Goal: Task Accomplishment & Management: Manage account settings

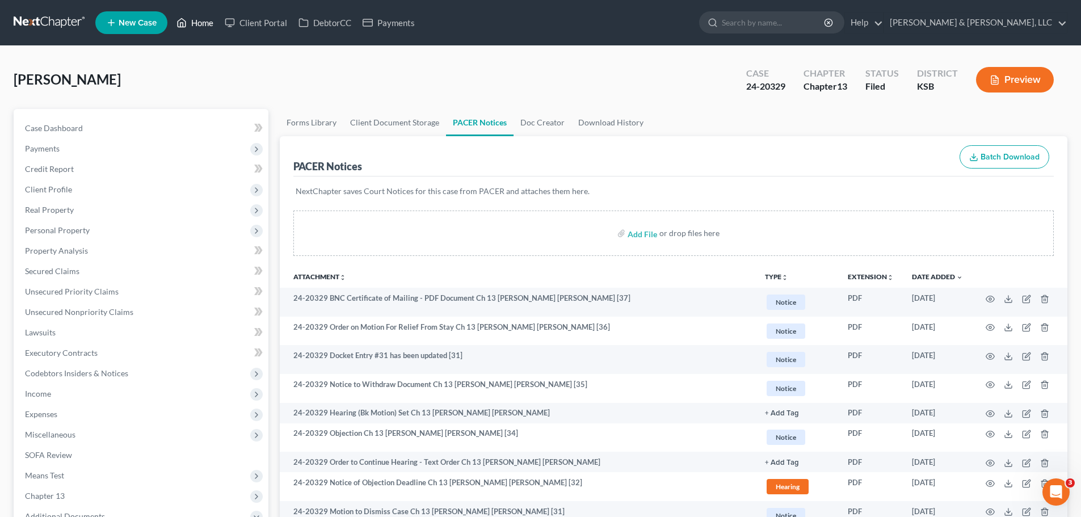
click at [200, 22] on link "Home" at bounding box center [195, 22] width 48 height 20
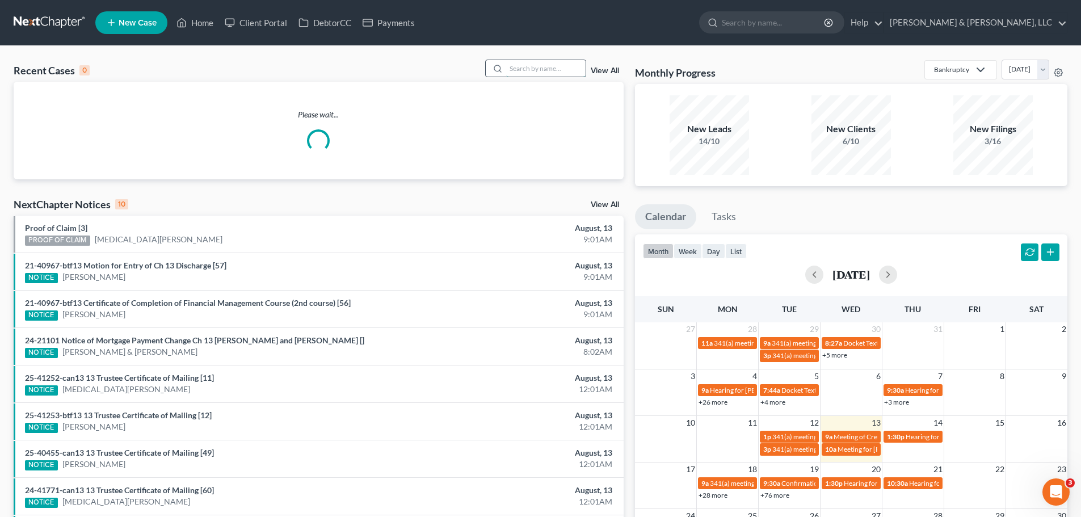
click at [533, 75] on input "search" at bounding box center [545, 68] width 79 height 16
type input "maley"
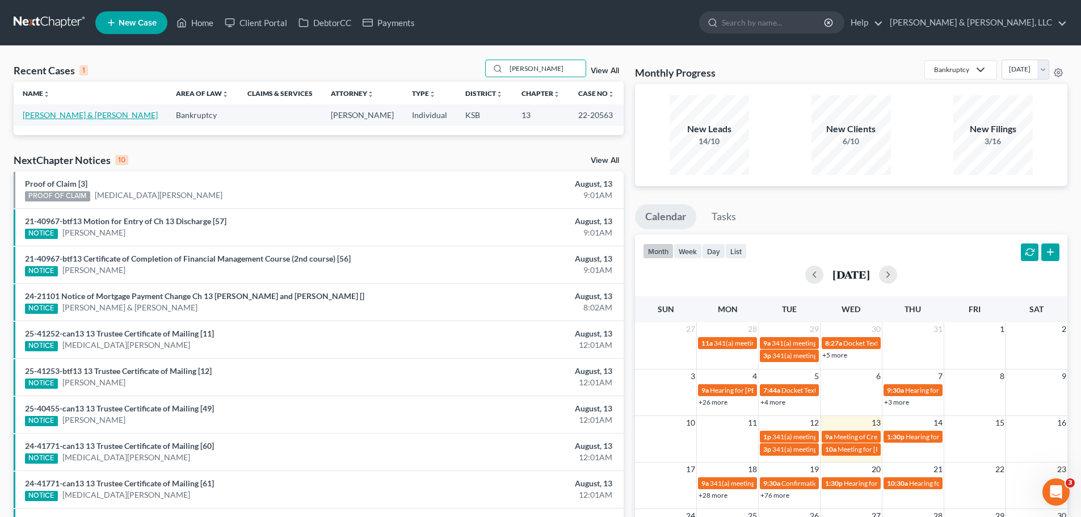
click at [75, 112] on link "[PERSON_NAME] & [PERSON_NAME]" at bounding box center [90, 115] width 135 height 10
select select "4"
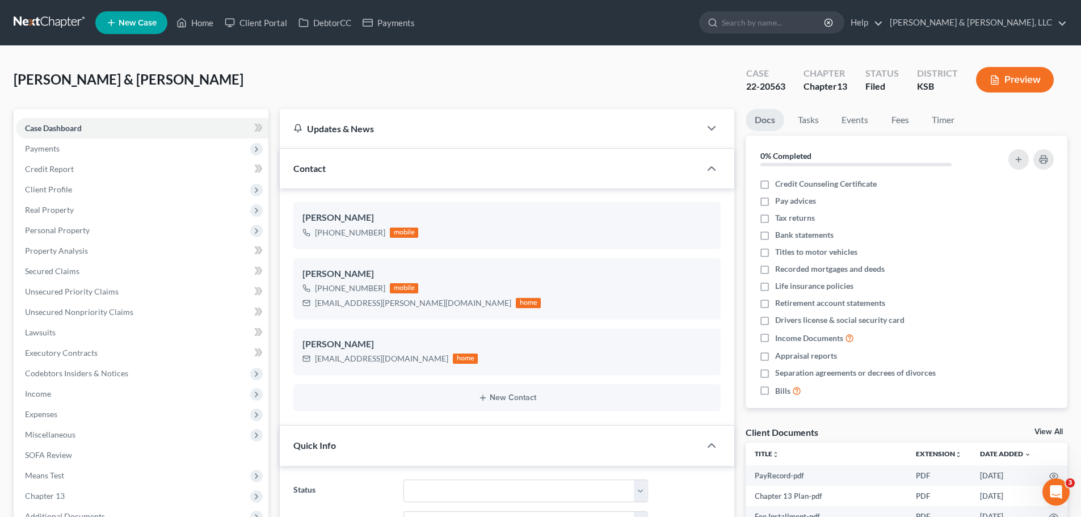
scroll to position [685, 0]
click at [206, 26] on link "Home" at bounding box center [195, 22] width 48 height 20
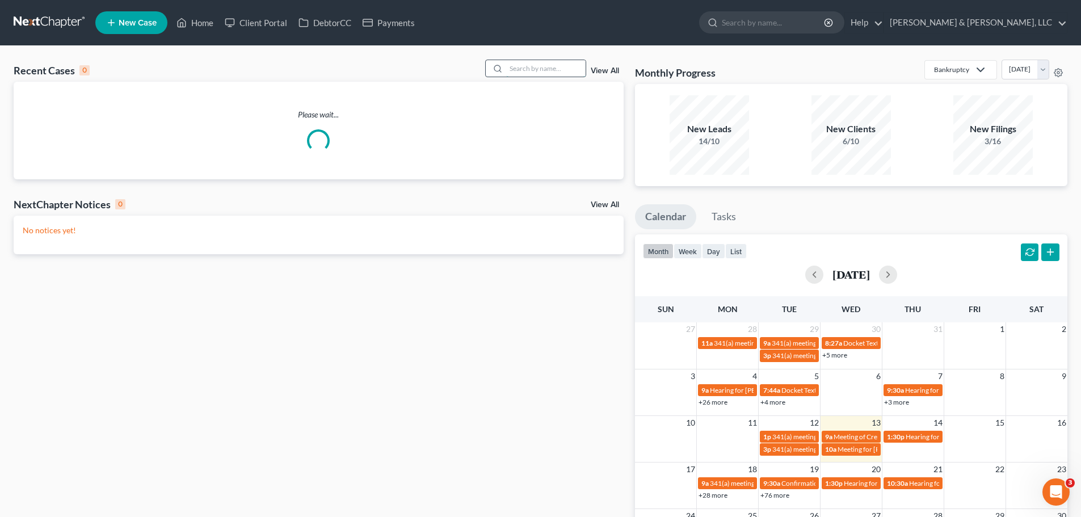
click at [566, 69] on input "search" at bounding box center [545, 68] width 79 height 16
type input "greg"
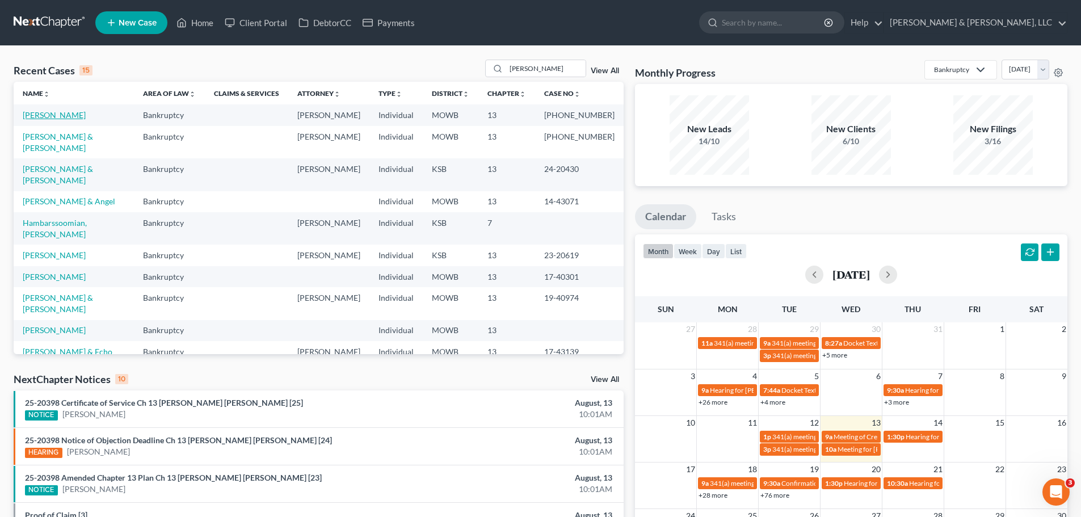
click at [57, 115] on link "[PERSON_NAME]" at bounding box center [54, 115] width 63 height 10
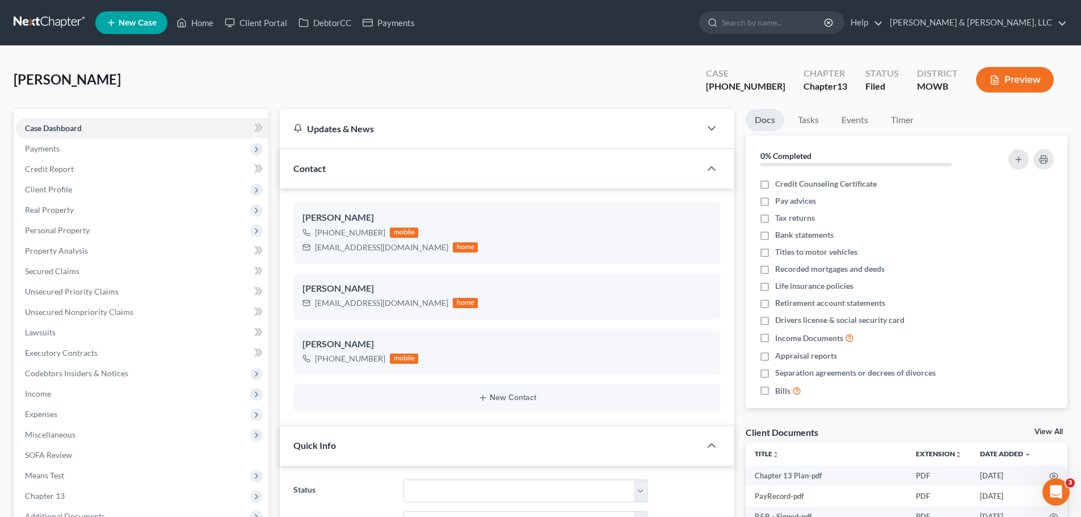
scroll to position [202, 0]
click at [78, 476] on span "Means Test" at bounding box center [142, 475] width 252 height 20
click at [95, 494] on span "Means Test Qualifier" at bounding box center [84, 496] width 72 height 10
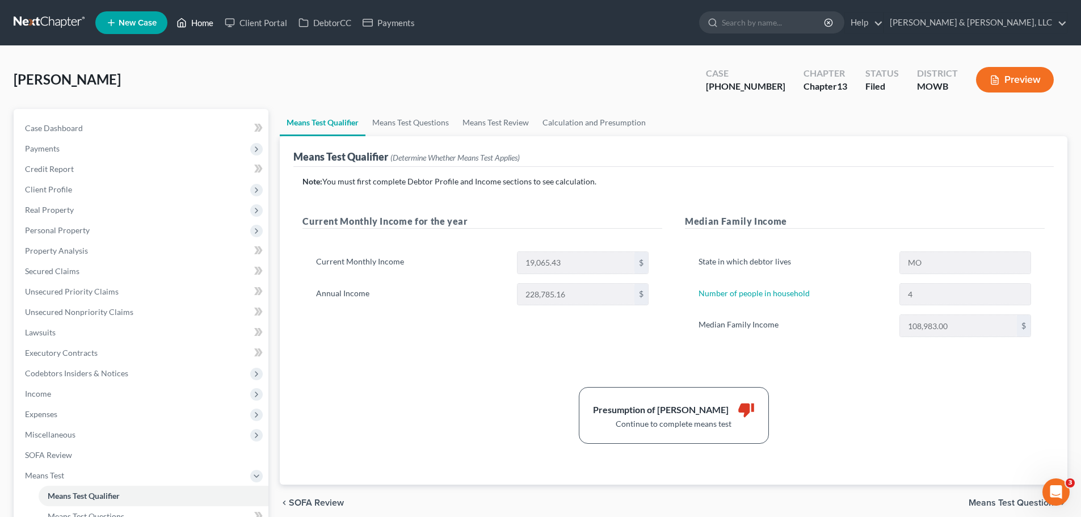
click at [203, 25] on link "Home" at bounding box center [195, 22] width 48 height 20
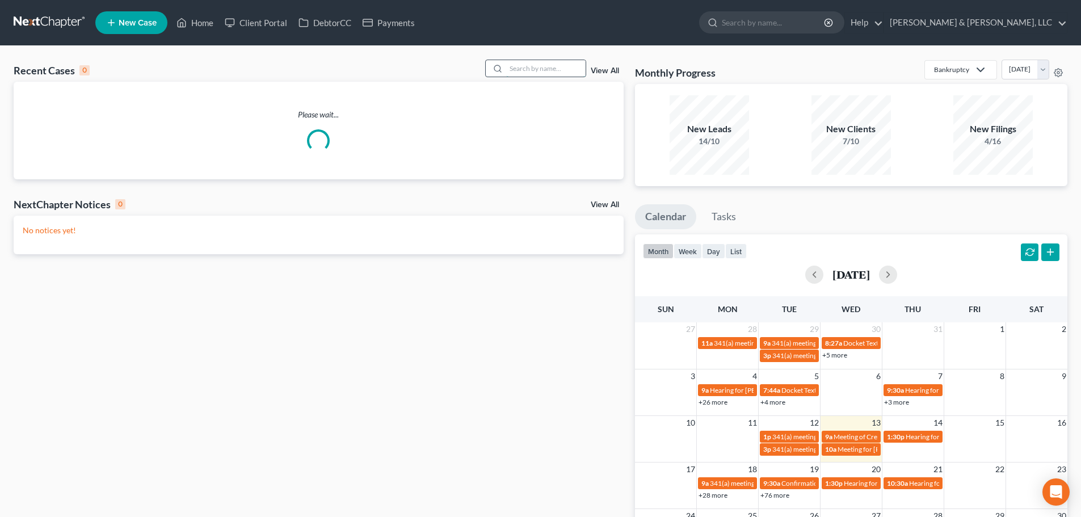
click at [556, 70] on input "search" at bounding box center [545, 68] width 79 height 16
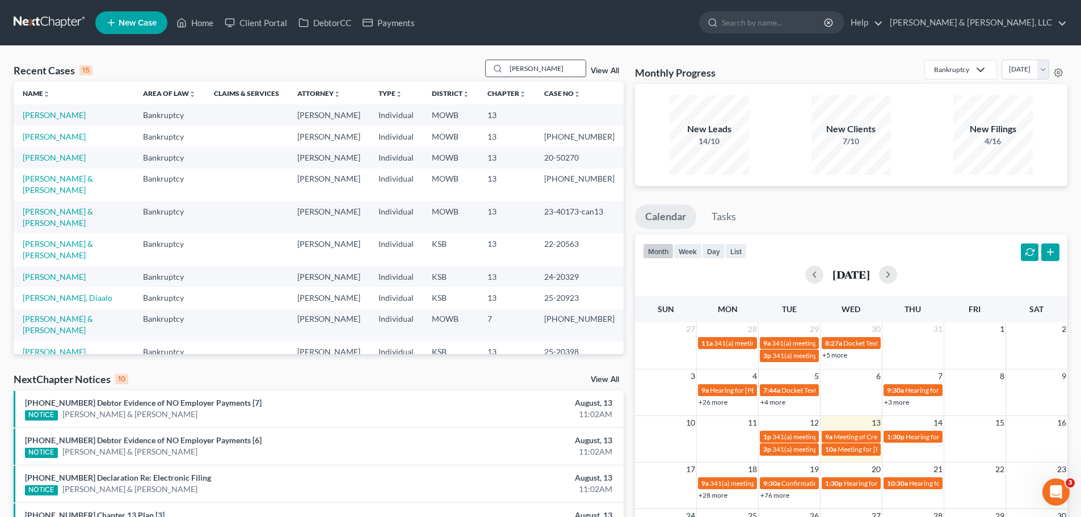
type input "knighton"
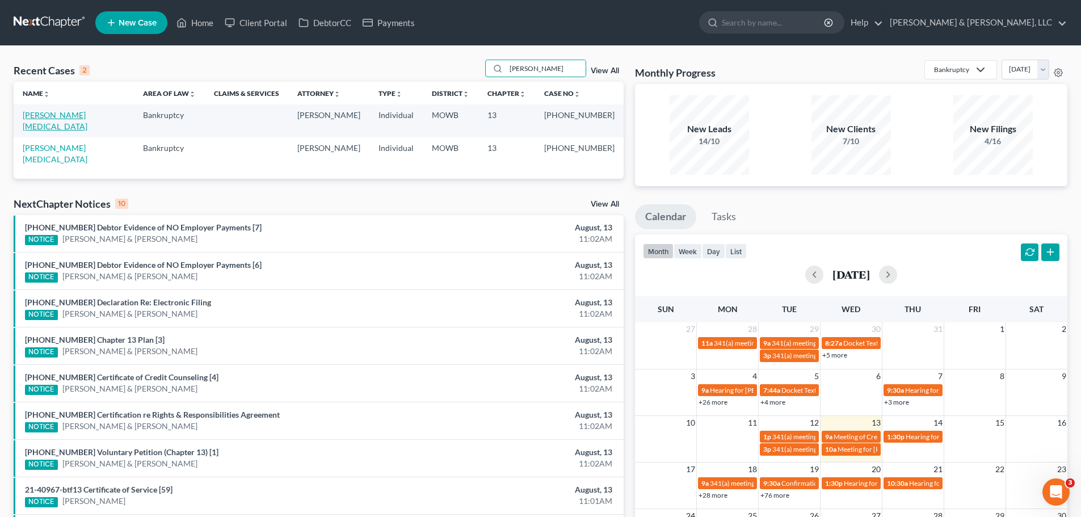
click at [57, 117] on link "[PERSON_NAME][MEDICAL_DATA]" at bounding box center [55, 120] width 65 height 21
select select "1"
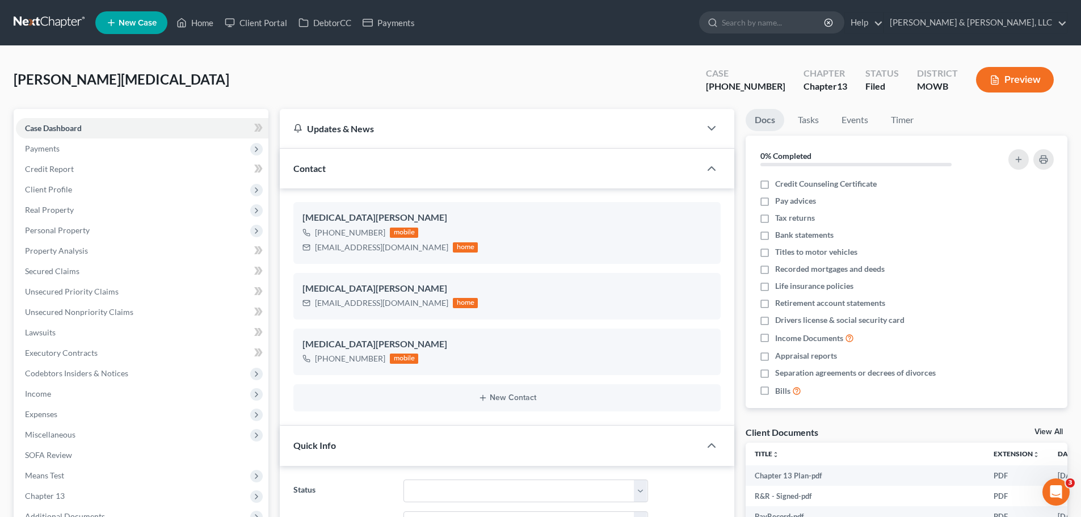
scroll to position [98, 0]
click at [64, 387] on span "Income" at bounding box center [142, 394] width 252 height 20
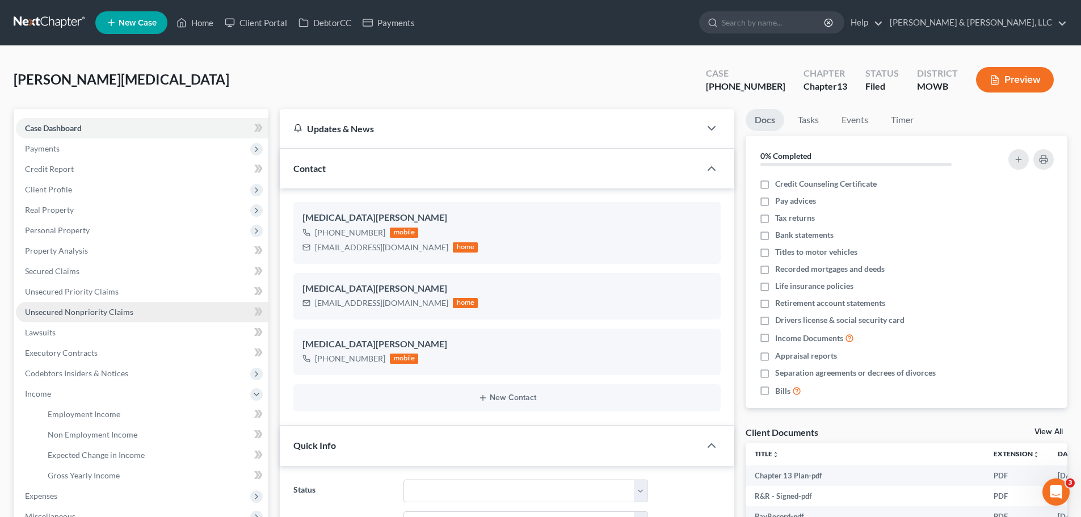
scroll to position [57, 0]
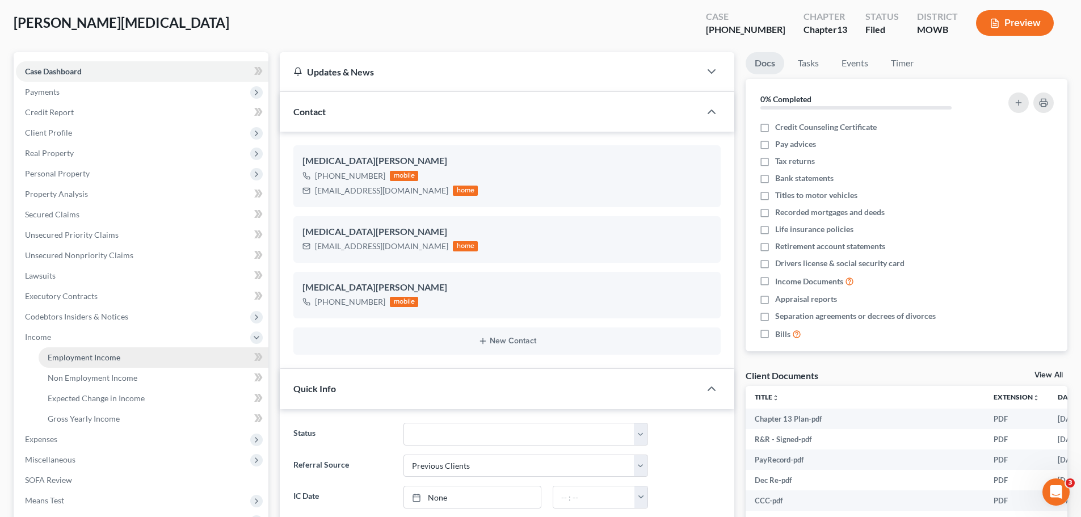
click at [62, 361] on span "Employment Income" at bounding box center [84, 357] width 73 height 10
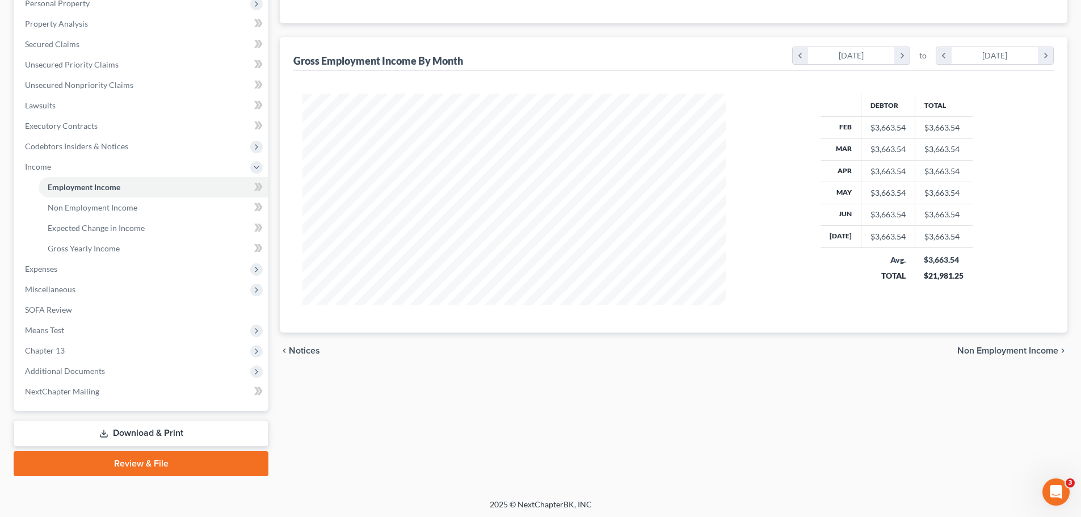
scroll to position [113, 0]
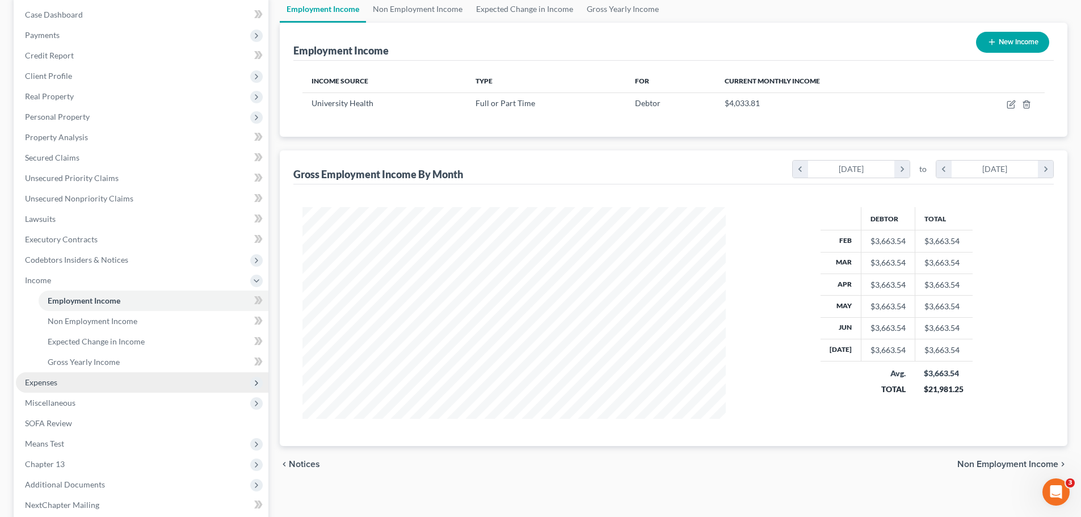
click at [57, 383] on span "Expenses" at bounding box center [41, 382] width 32 height 10
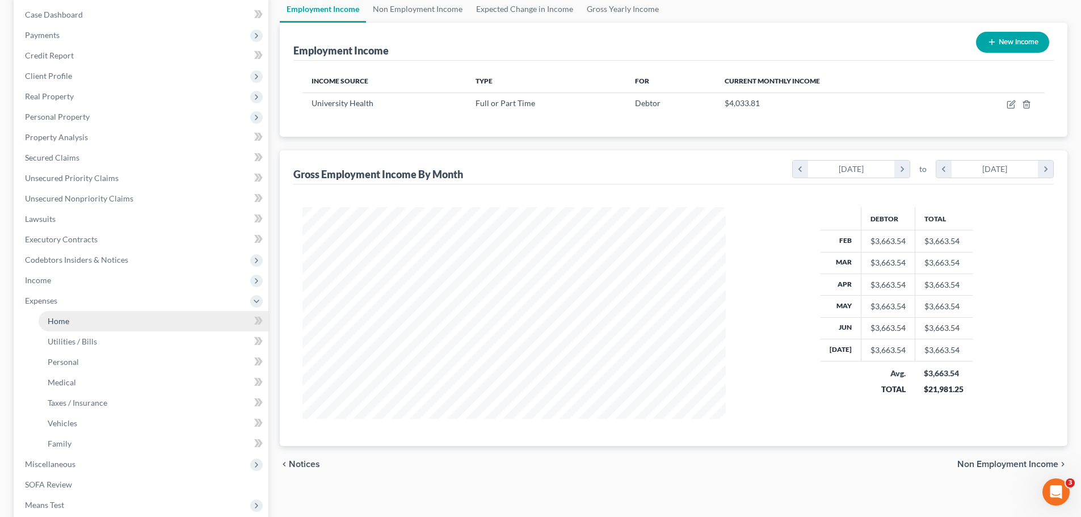
click at [71, 324] on link "Home" at bounding box center [154, 321] width 230 height 20
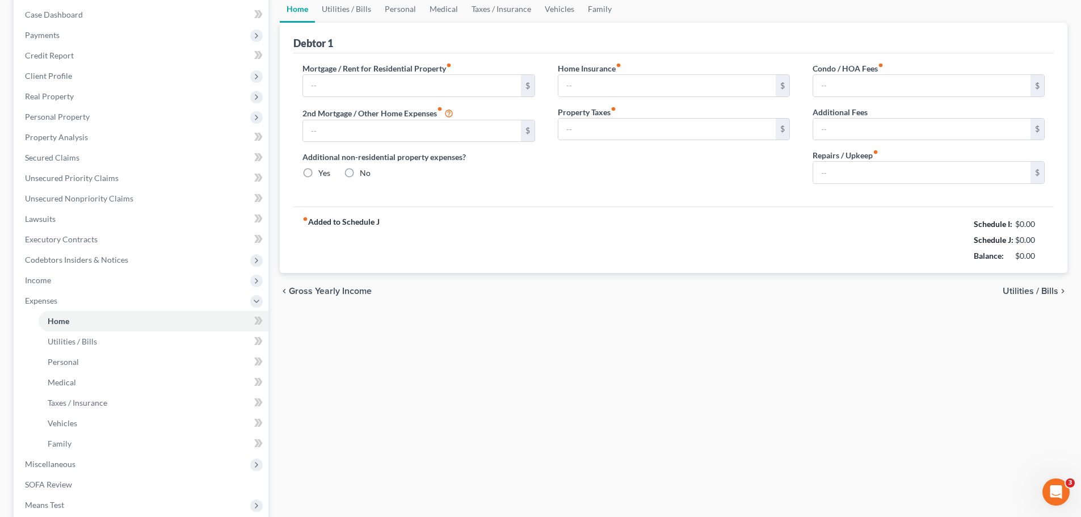
type input "875.00"
radio input "true"
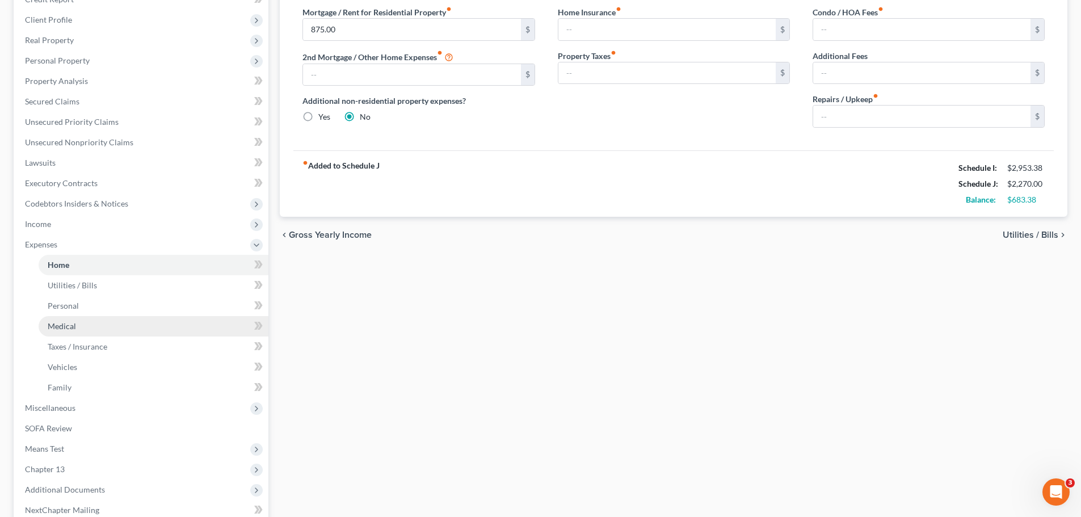
scroll to position [170, 0]
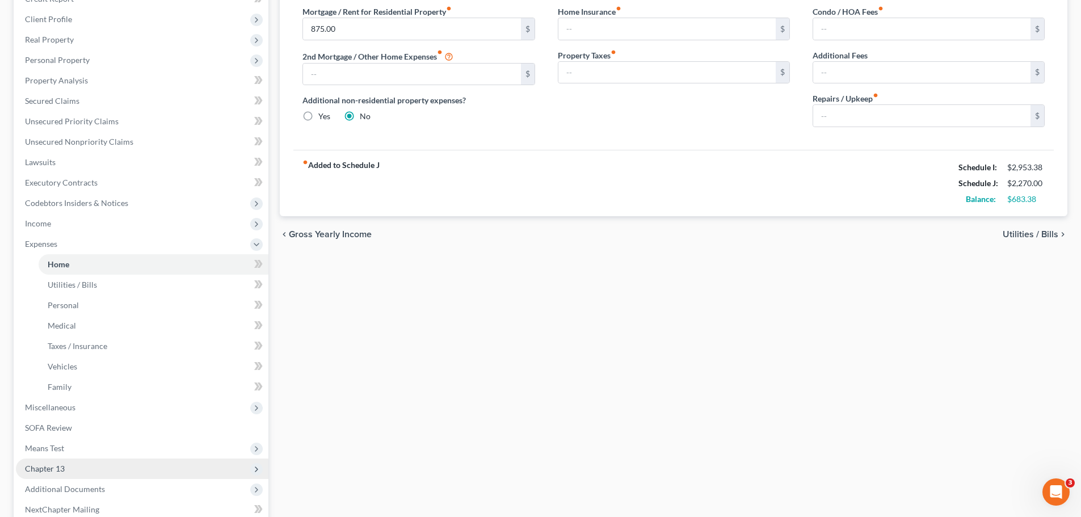
click at [58, 460] on span "Chapter 13" at bounding box center [142, 468] width 252 height 20
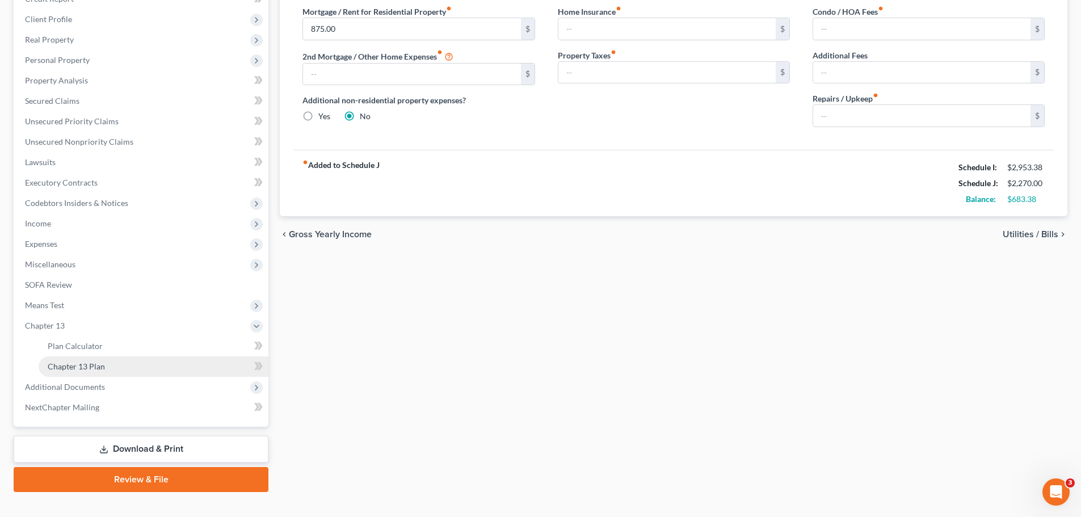
click at [77, 367] on span "Chapter 13 Plan" at bounding box center [76, 366] width 57 height 10
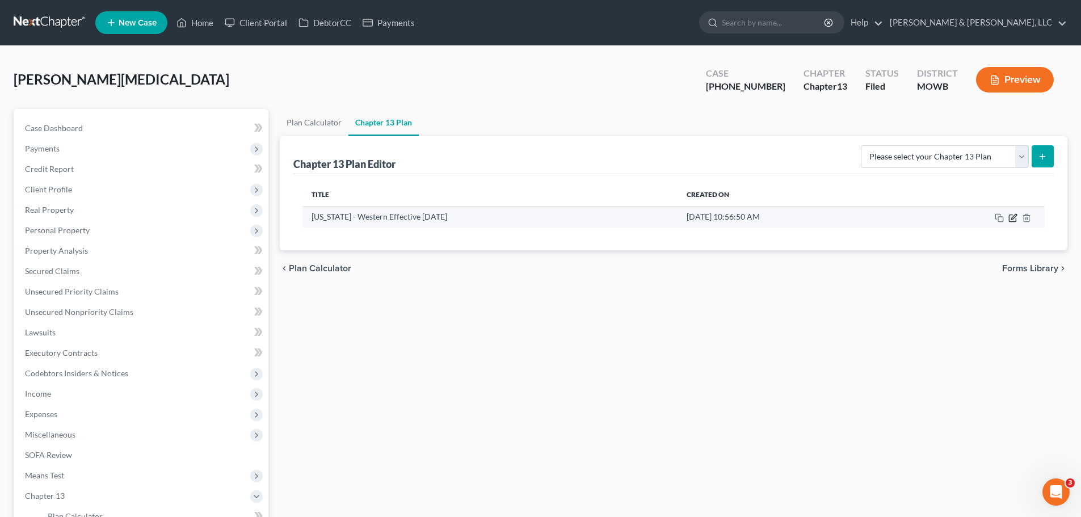
click at [1010, 218] on icon "button" at bounding box center [1012, 217] width 9 height 9
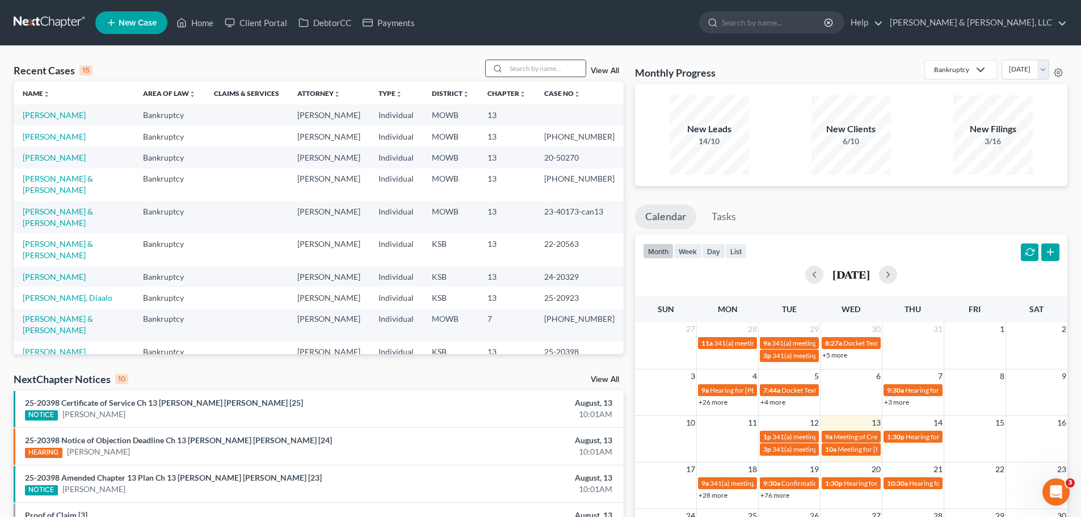
click at [520, 68] on input "search" at bounding box center [545, 68] width 79 height 16
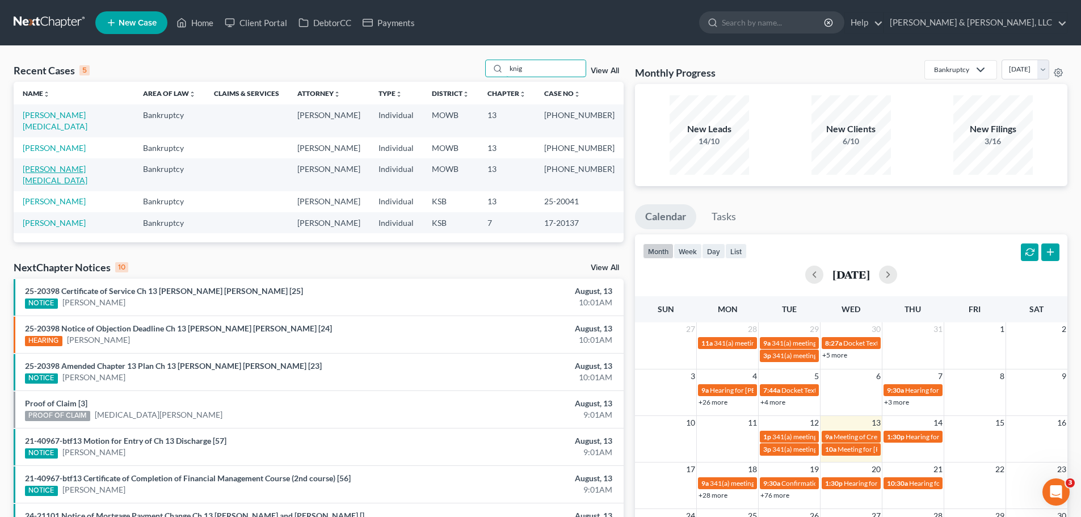
type input "knig"
click at [70, 164] on link "[PERSON_NAME][MEDICAL_DATA]" at bounding box center [55, 174] width 65 height 21
select select "1"
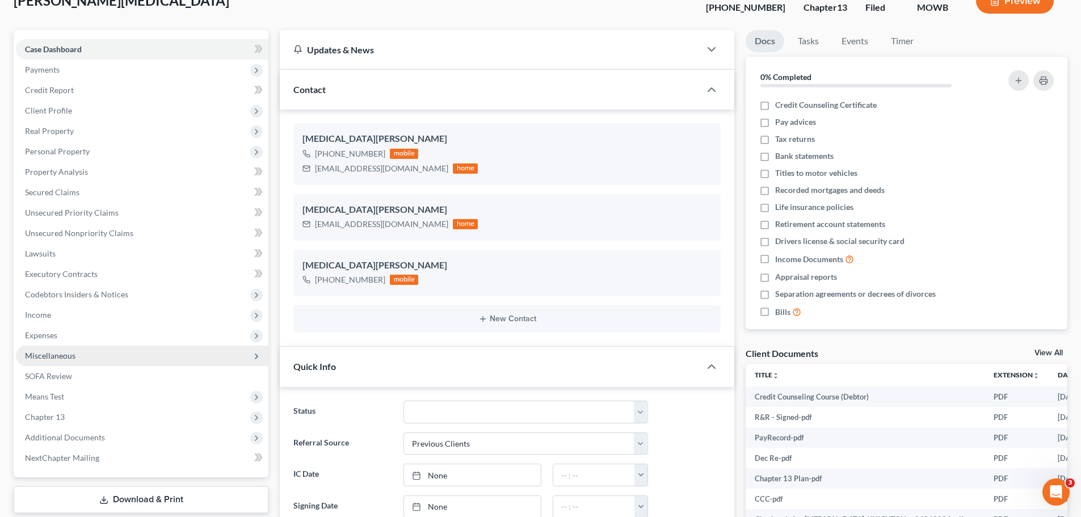
scroll to position [227, 0]
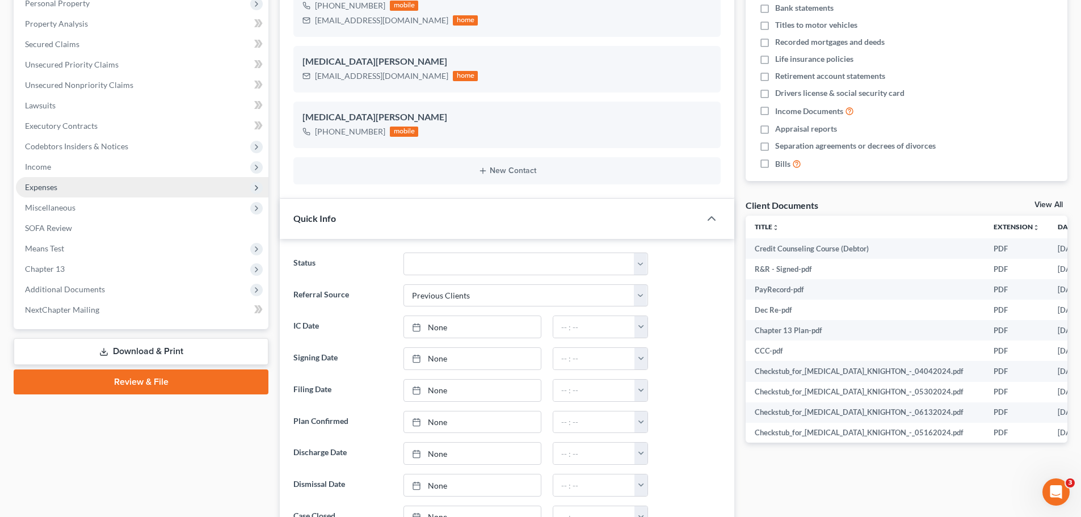
click at [58, 191] on span "Expenses" at bounding box center [142, 187] width 252 height 20
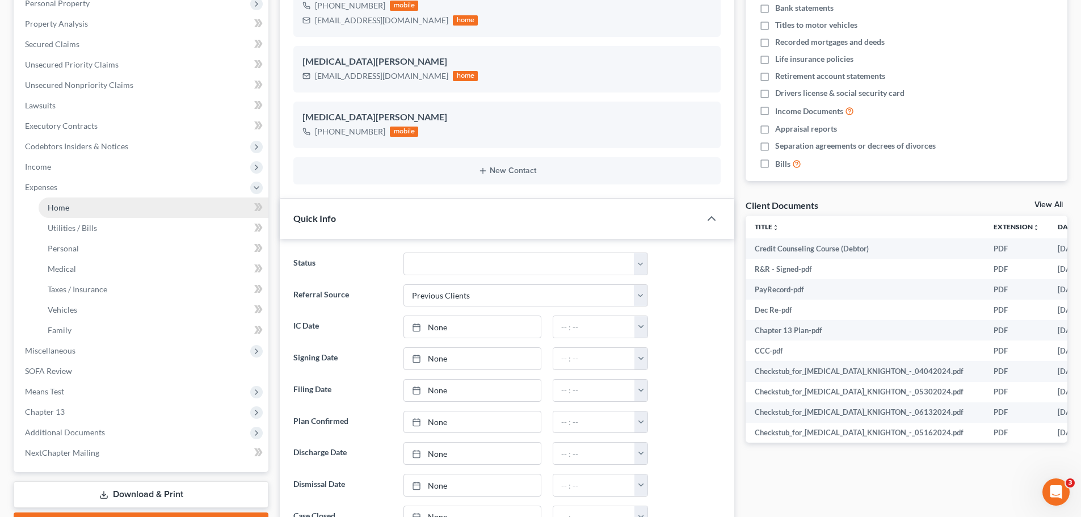
click at [86, 213] on link "Home" at bounding box center [154, 207] width 230 height 20
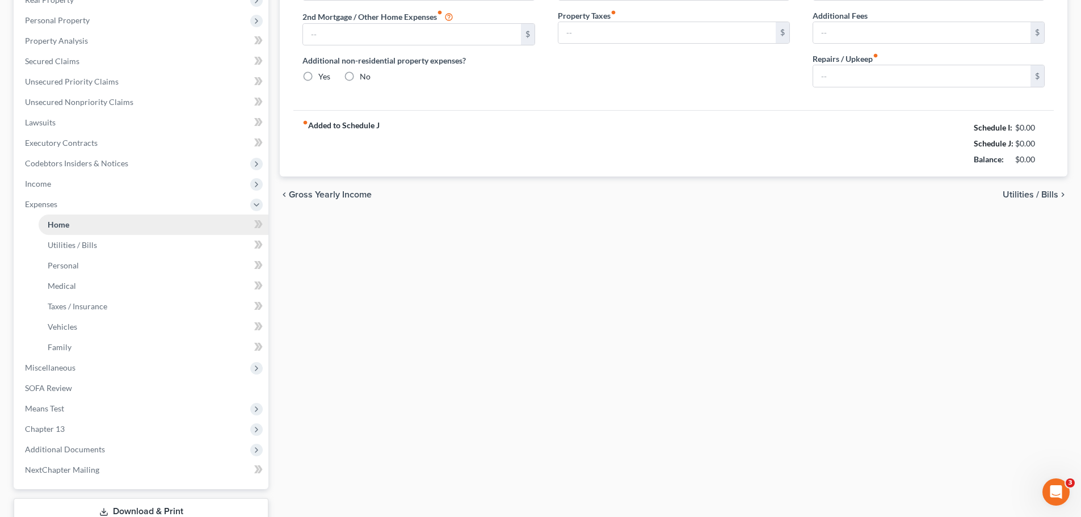
type input "800.00"
radio input "true"
type input "0.00"
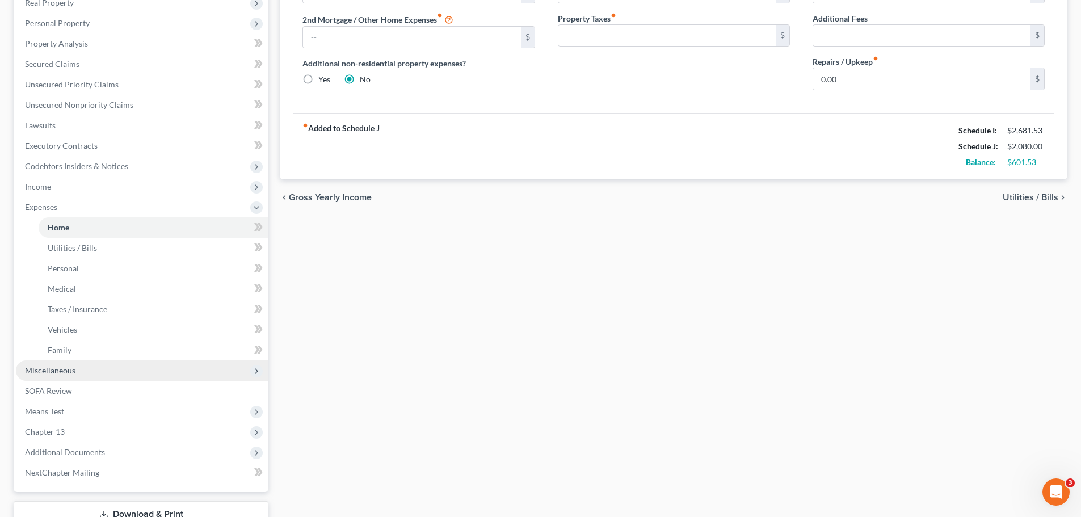
scroll to position [227, 0]
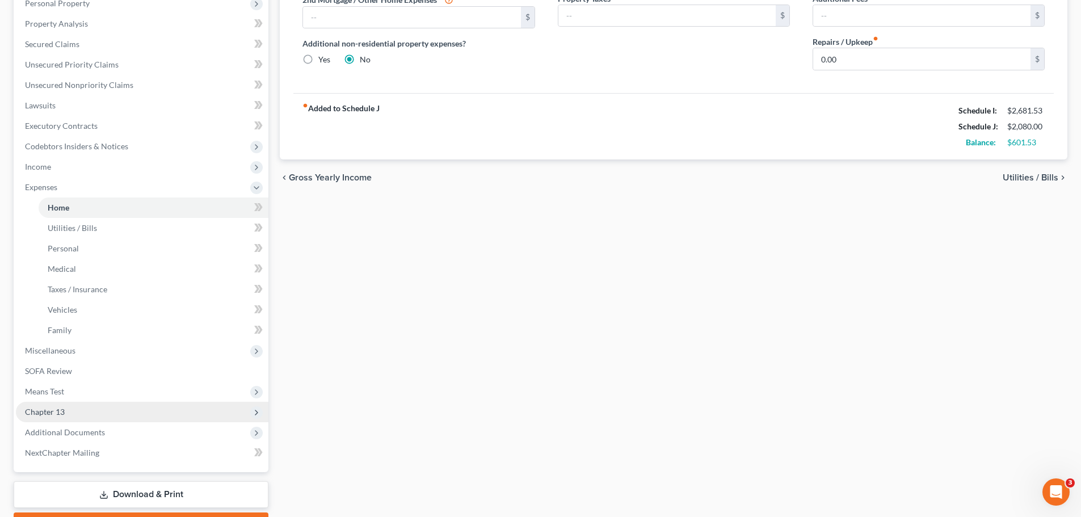
click at [56, 405] on span "Chapter 13" at bounding box center [142, 412] width 252 height 20
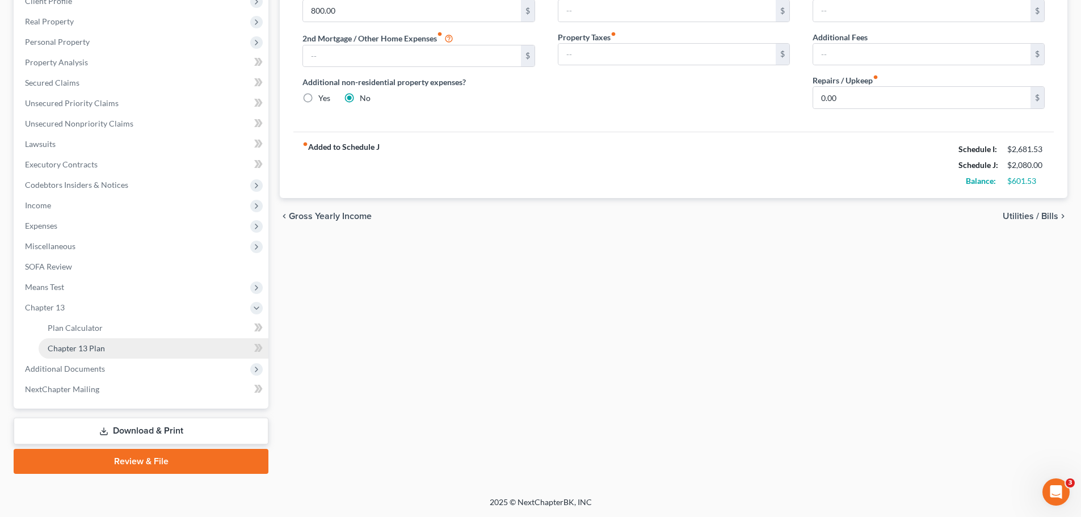
click at [78, 344] on span "Chapter 13 Plan" at bounding box center [76, 348] width 57 height 10
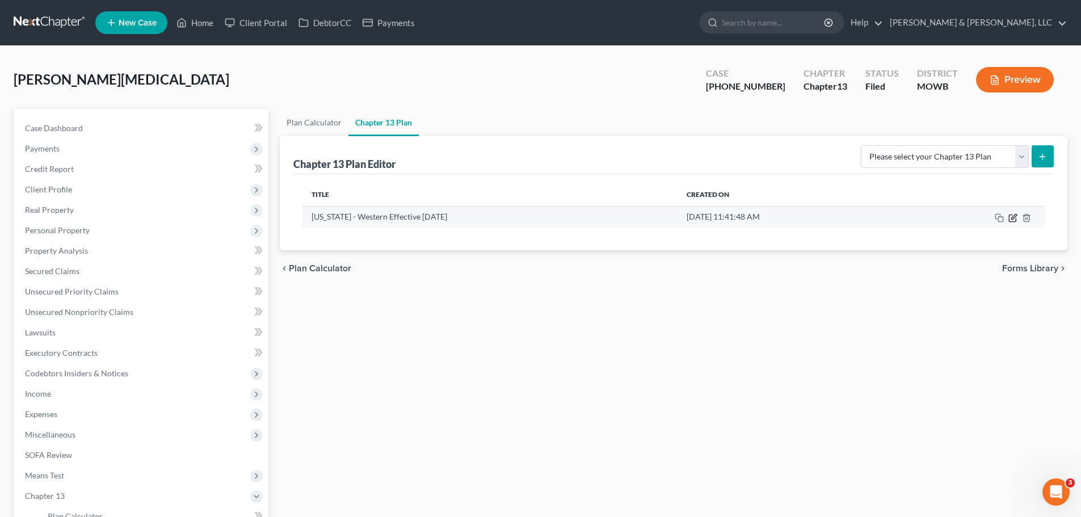
click at [1015, 213] on icon "button" at bounding box center [1012, 217] width 9 height 9
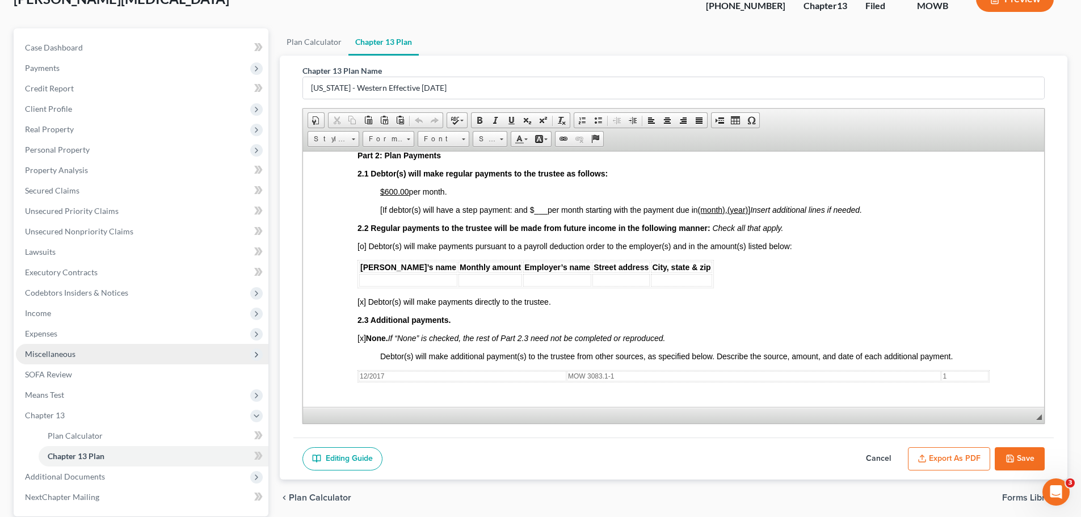
scroll to position [188, 0]
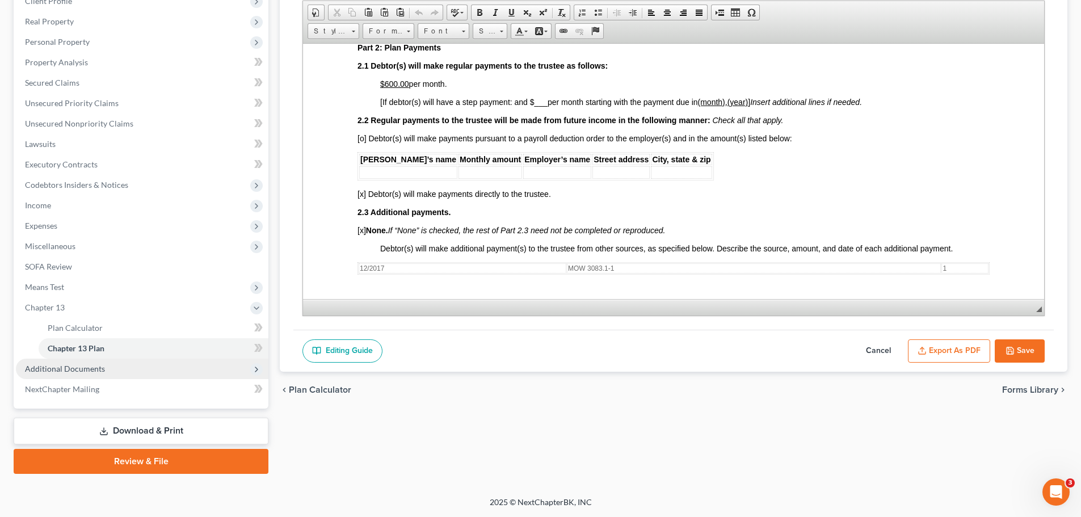
click at [79, 368] on span "Additional Documents" at bounding box center [65, 369] width 80 height 10
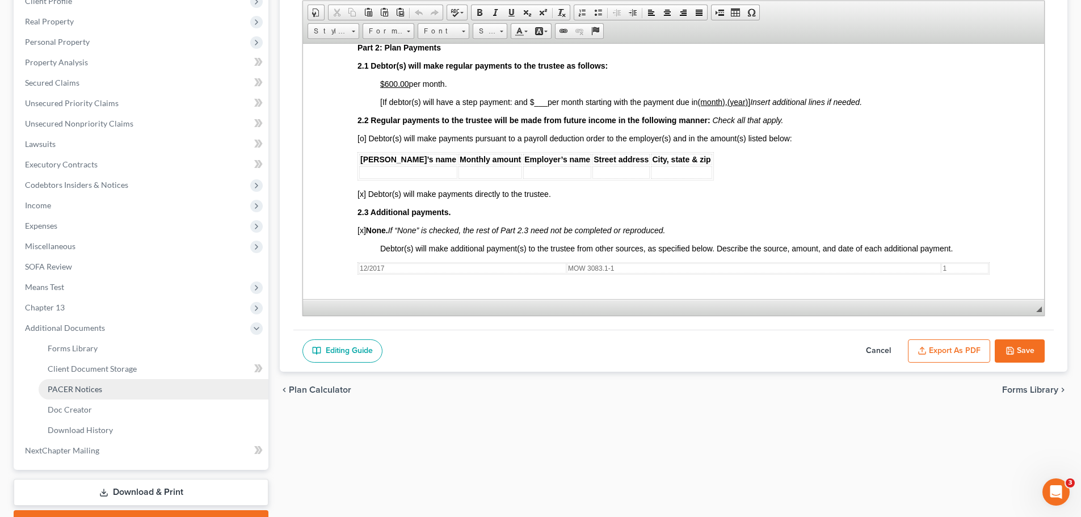
click at [95, 391] on span "PACER Notices" at bounding box center [75, 389] width 54 height 10
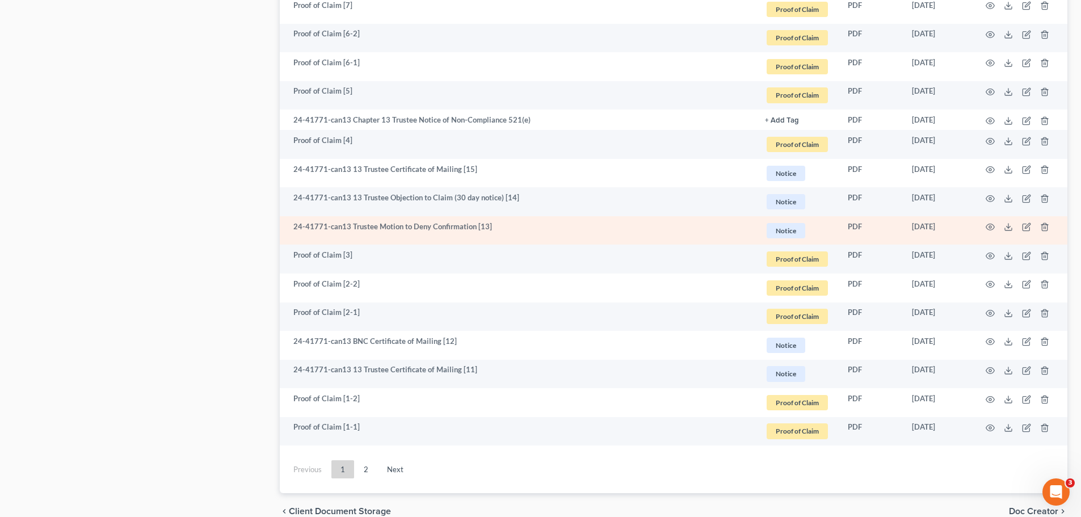
scroll to position [1942, 0]
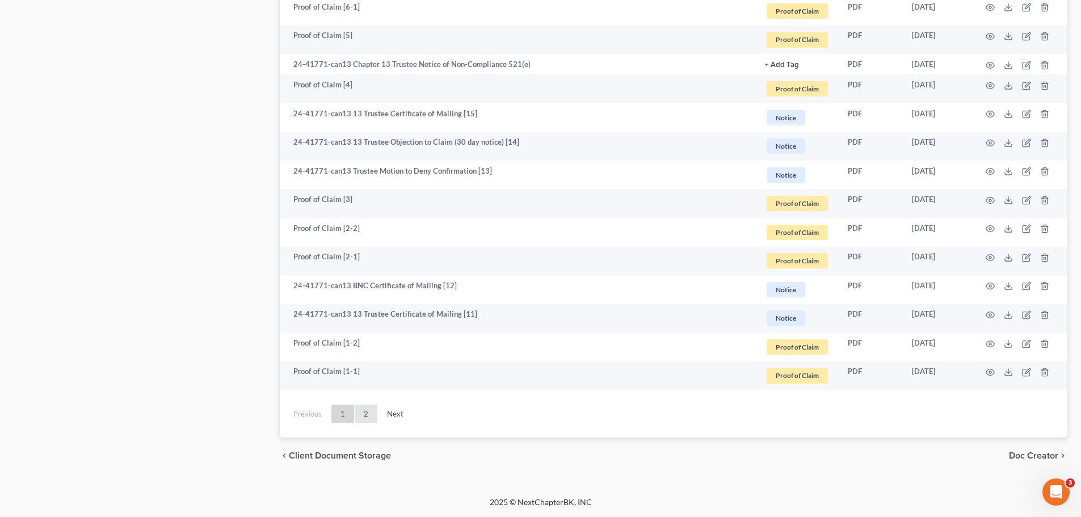
click at [368, 414] on link "2" at bounding box center [366, 414] width 23 height 18
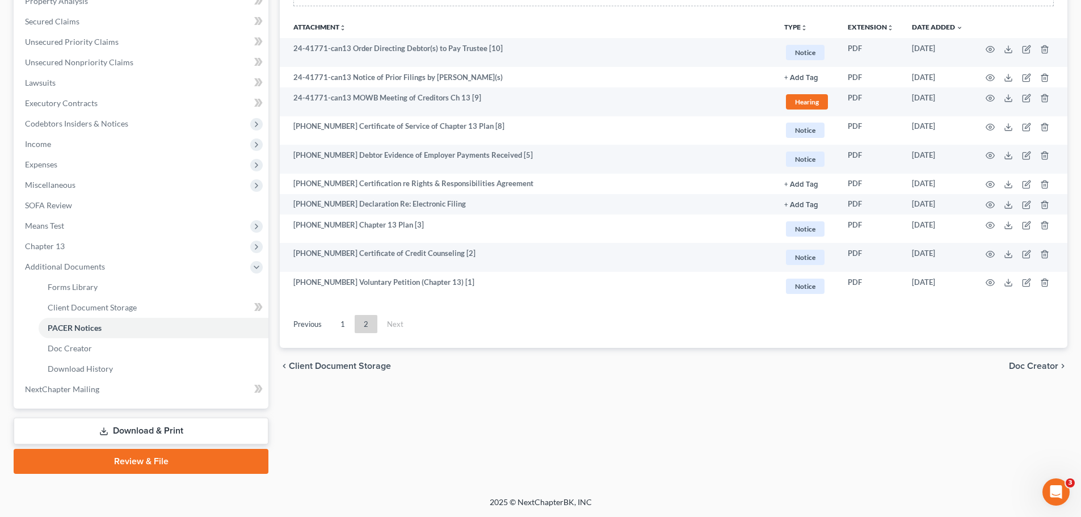
scroll to position [250, 0]
click at [338, 325] on link "1" at bounding box center [342, 324] width 23 height 18
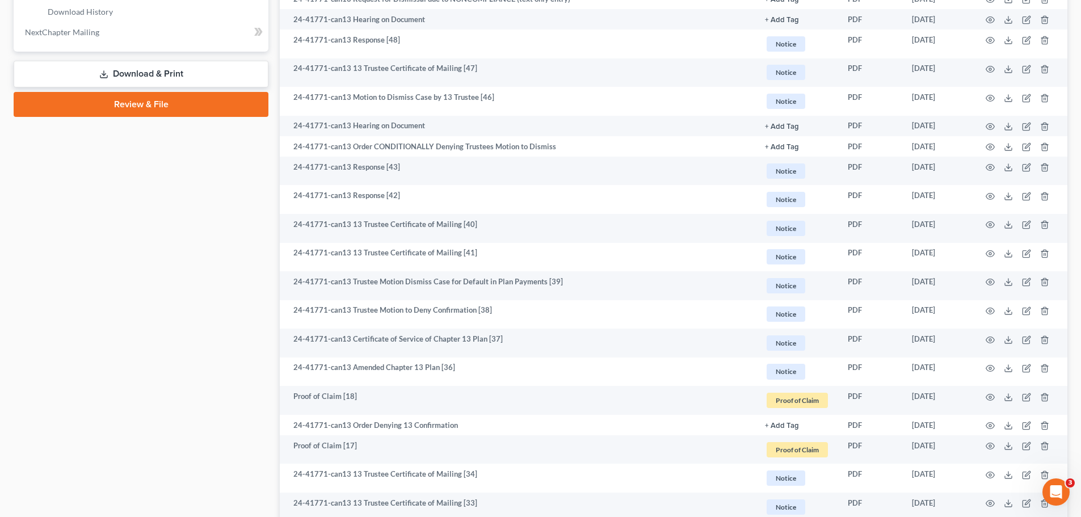
scroll to position [533, 0]
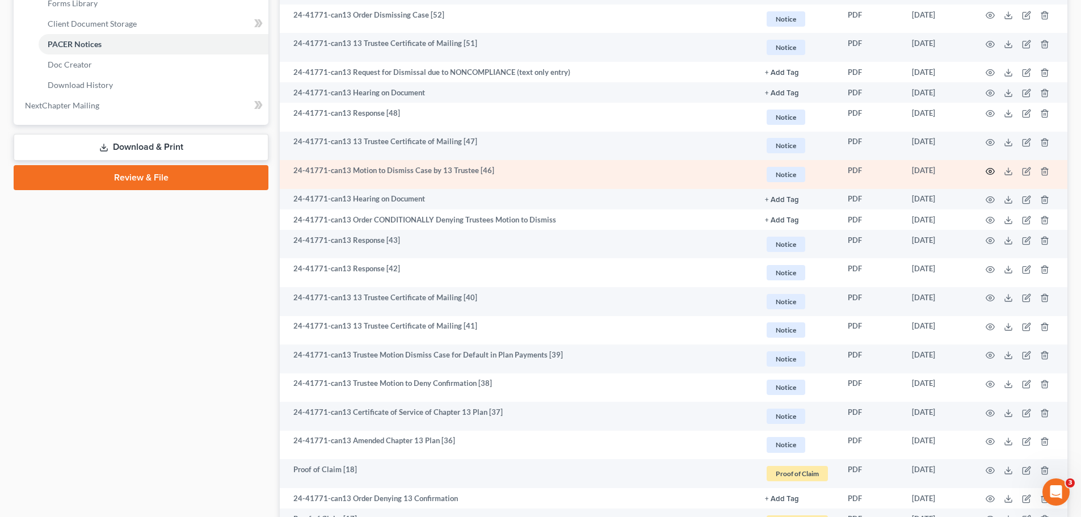
click at [988, 171] on icon "button" at bounding box center [990, 171] width 9 height 9
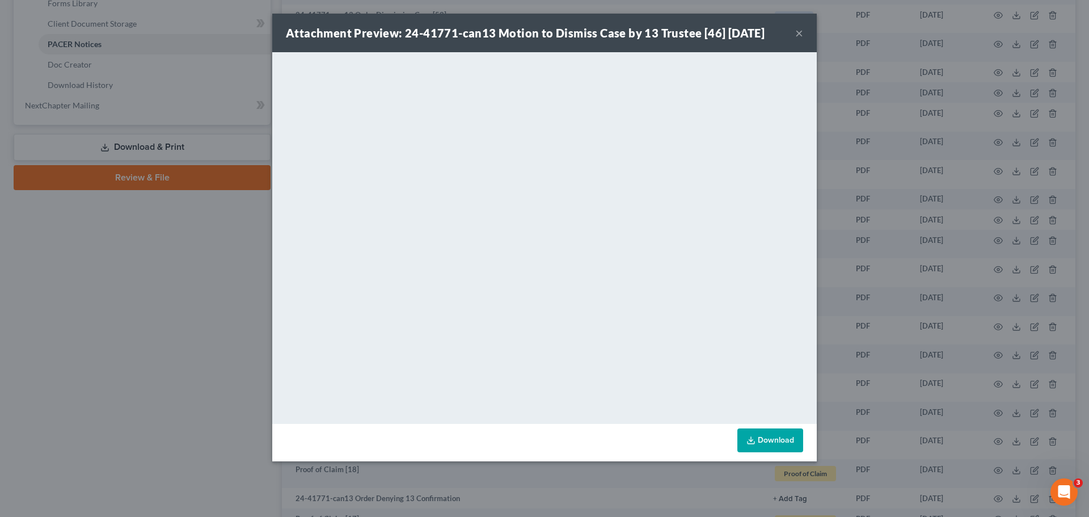
click at [802, 34] on button "×" at bounding box center [799, 33] width 8 height 14
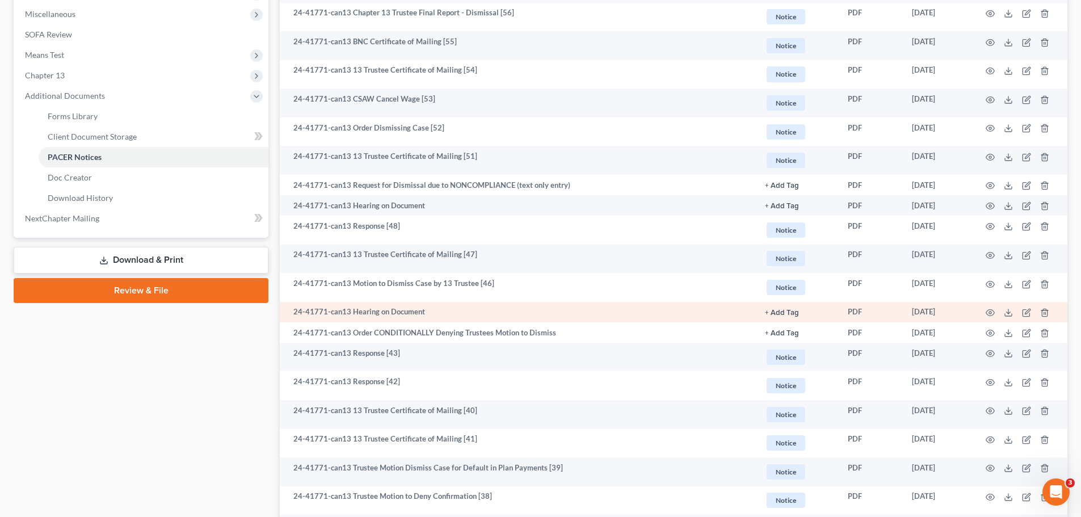
scroll to position [420, 0]
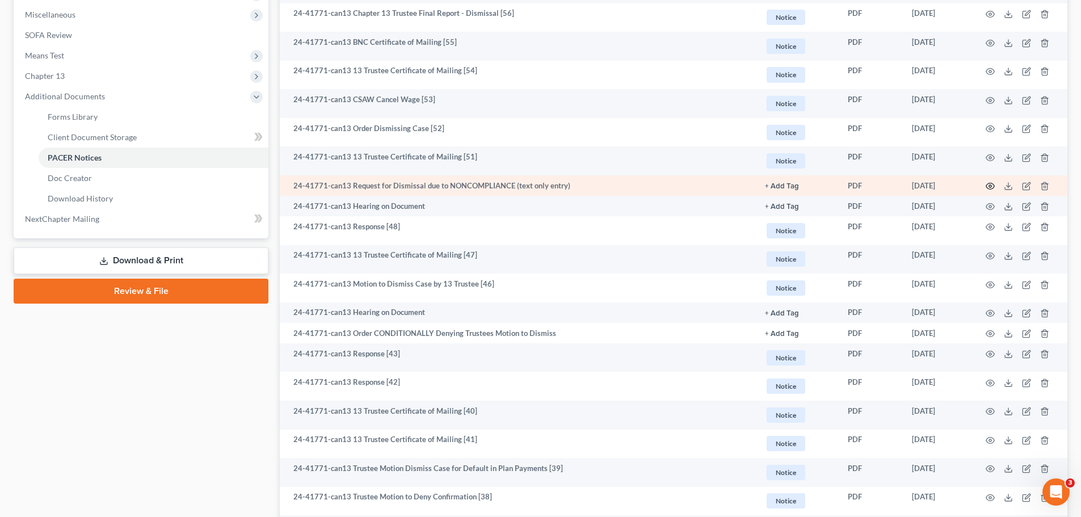
click at [989, 184] on icon "button" at bounding box center [990, 186] width 9 height 9
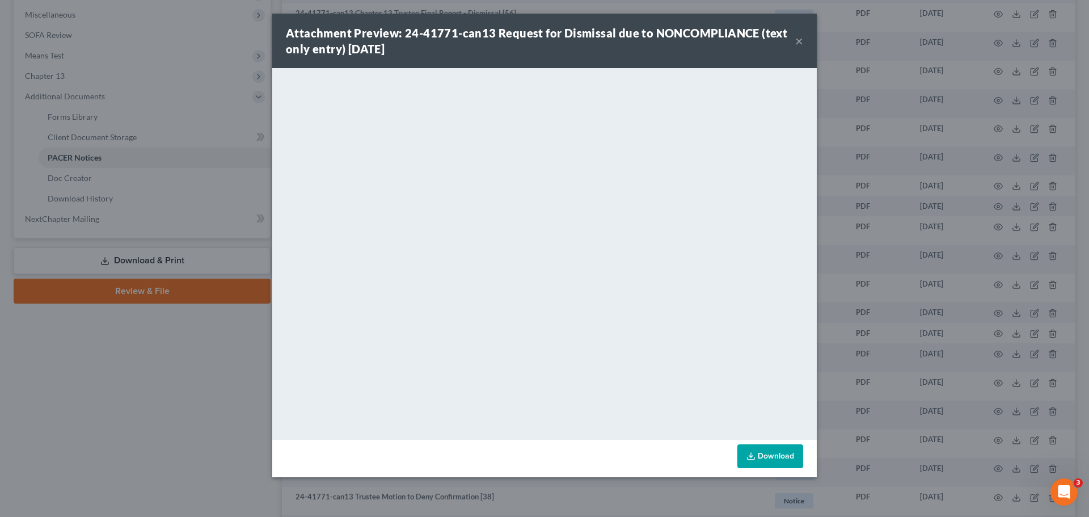
click at [798, 44] on button "×" at bounding box center [799, 41] width 8 height 14
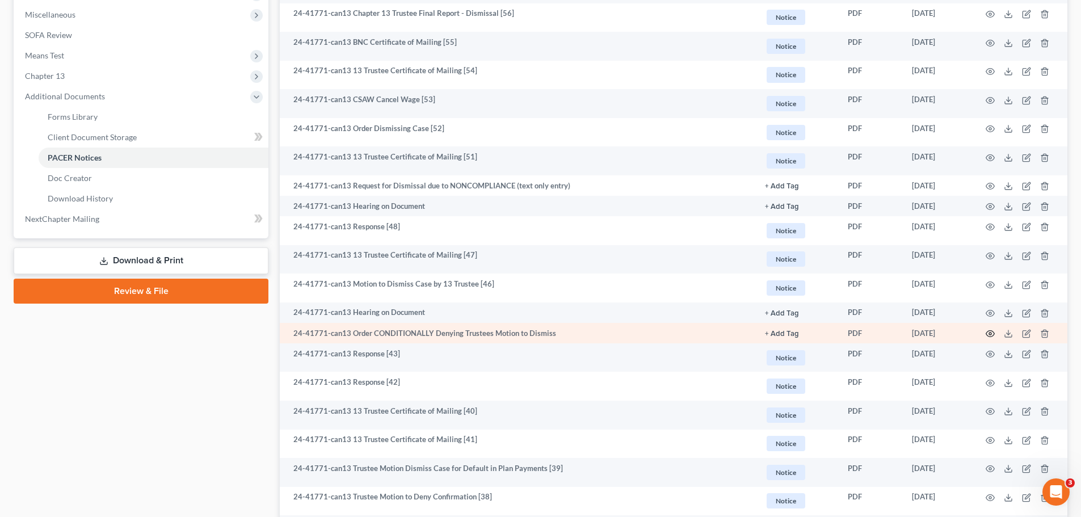
click at [993, 332] on icon "button" at bounding box center [990, 334] width 9 height 6
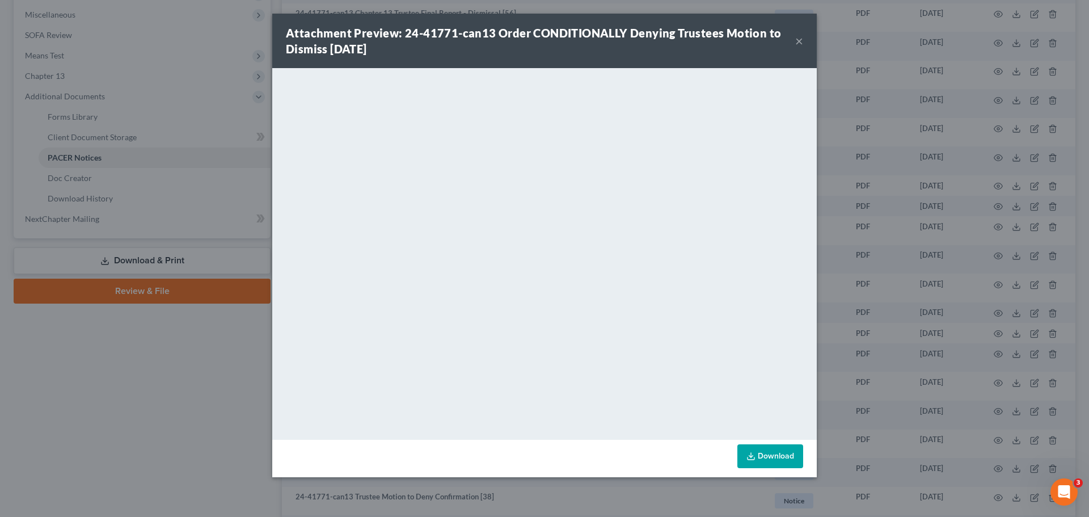
click at [800, 41] on button "×" at bounding box center [799, 41] width 8 height 14
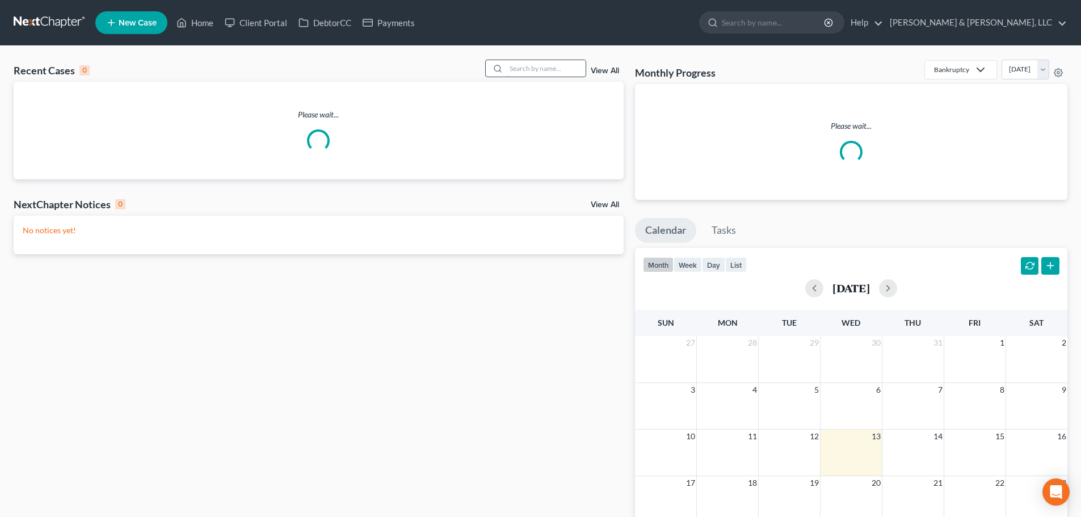
click at [511, 68] on input "search" at bounding box center [545, 68] width 79 height 16
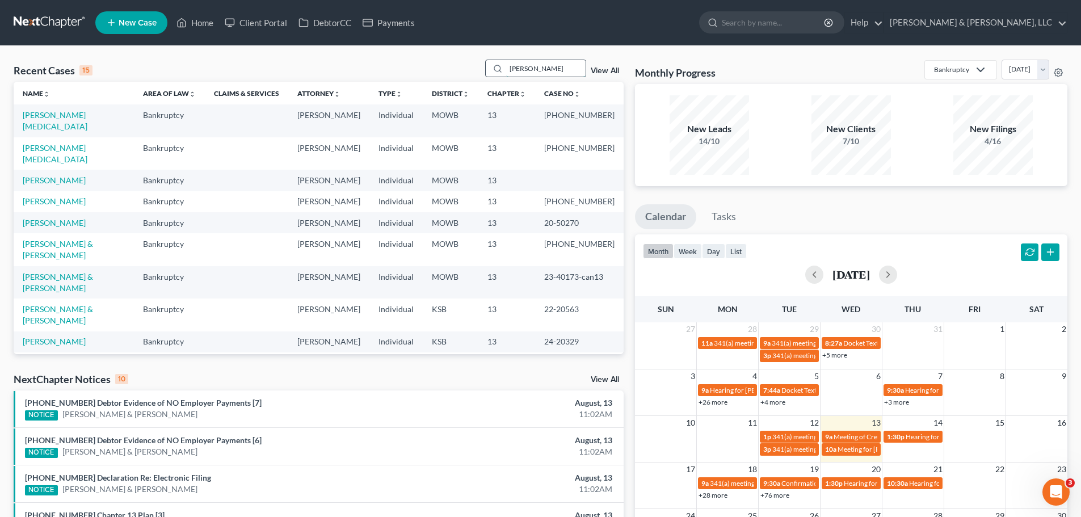
type input "[PERSON_NAME]"
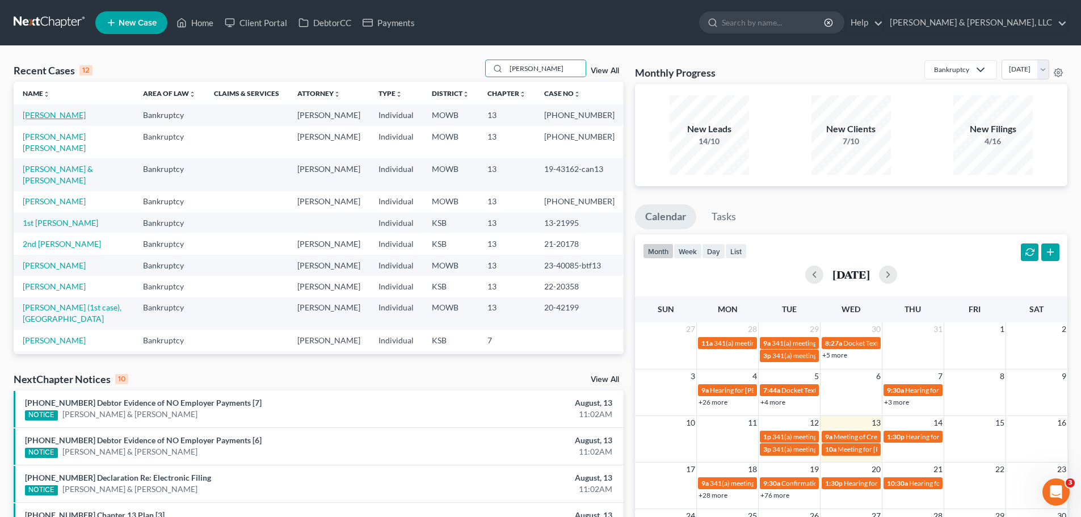
click at [57, 113] on link "[PERSON_NAME]" at bounding box center [54, 115] width 63 height 10
select select "1"
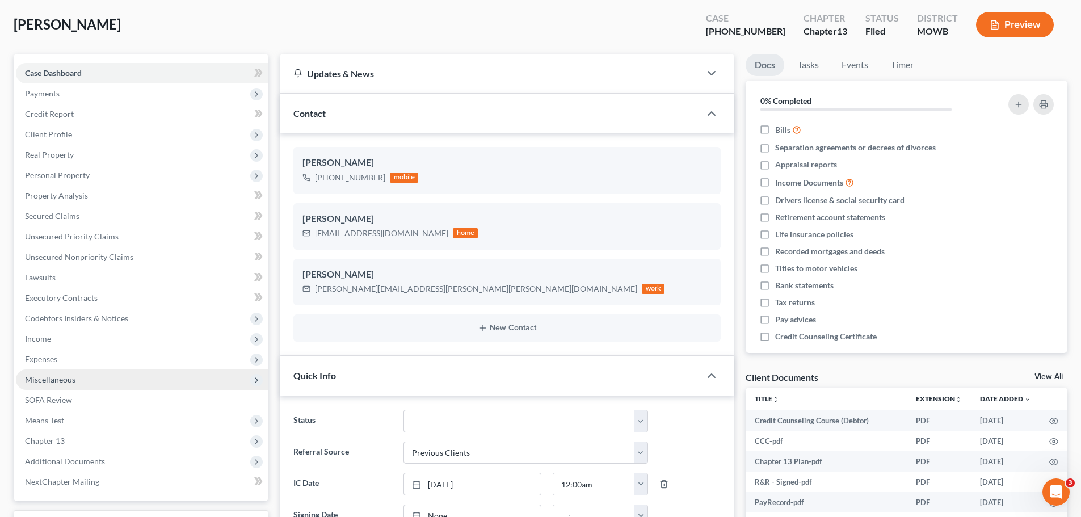
scroll to position [170, 0]
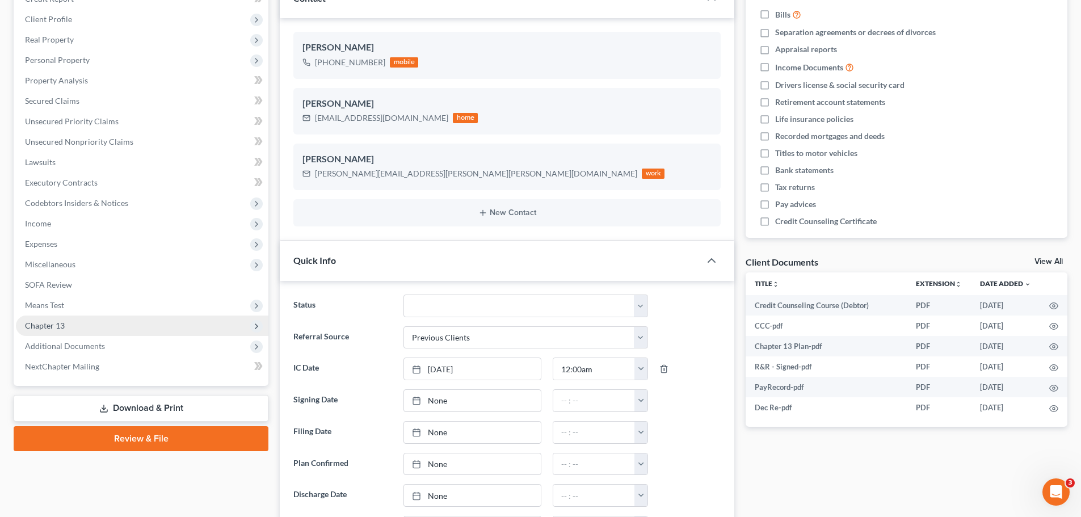
click at [61, 326] on span "Chapter 13" at bounding box center [45, 326] width 40 height 10
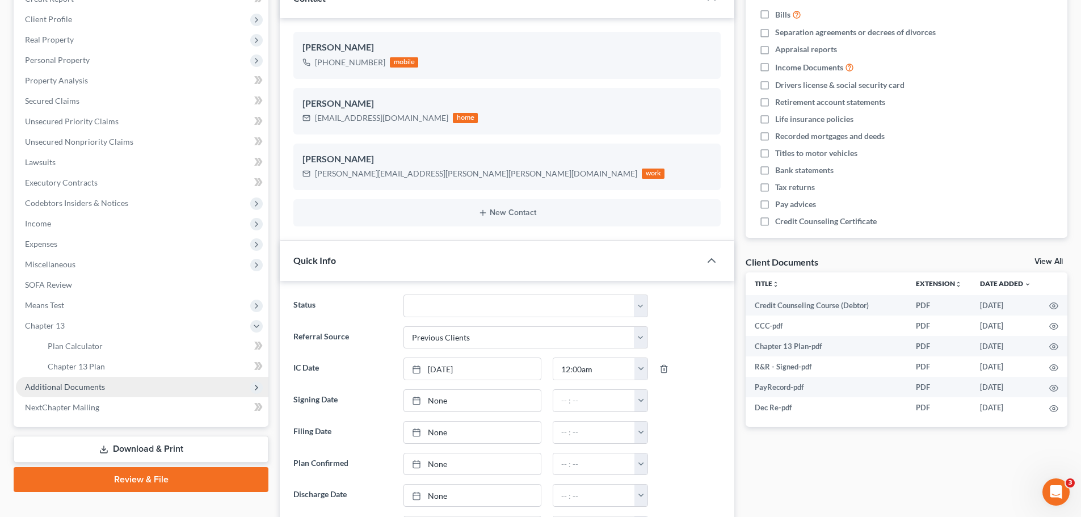
click at [79, 383] on span "Additional Documents" at bounding box center [65, 387] width 80 height 10
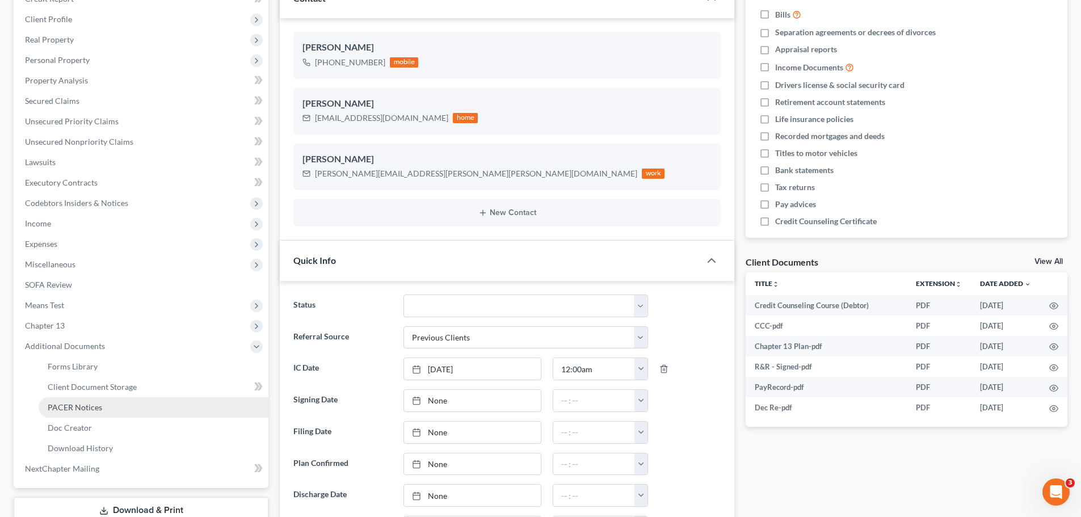
click at [81, 403] on span "PACER Notices" at bounding box center [75, 407] width 54 height 10
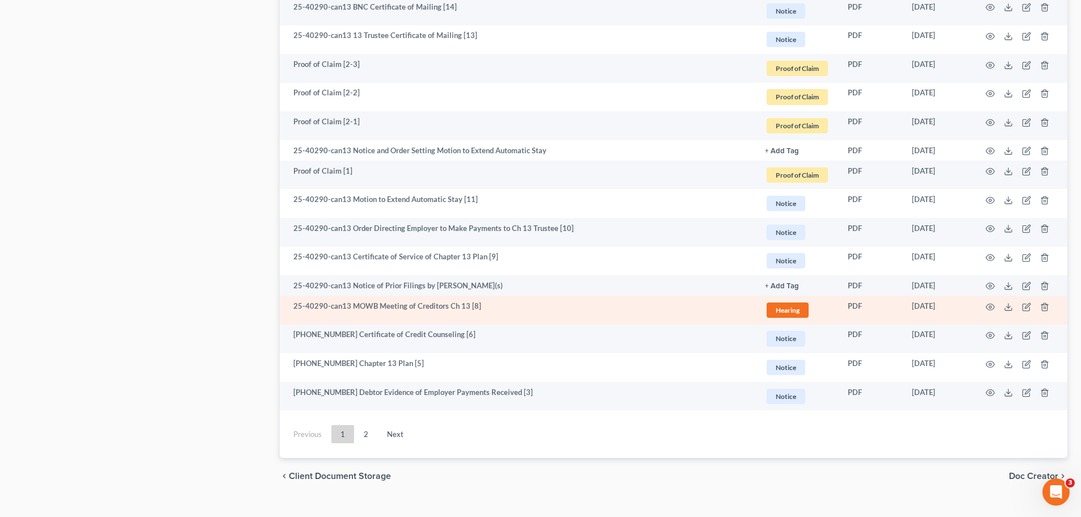
scroll to position [1926, 0]
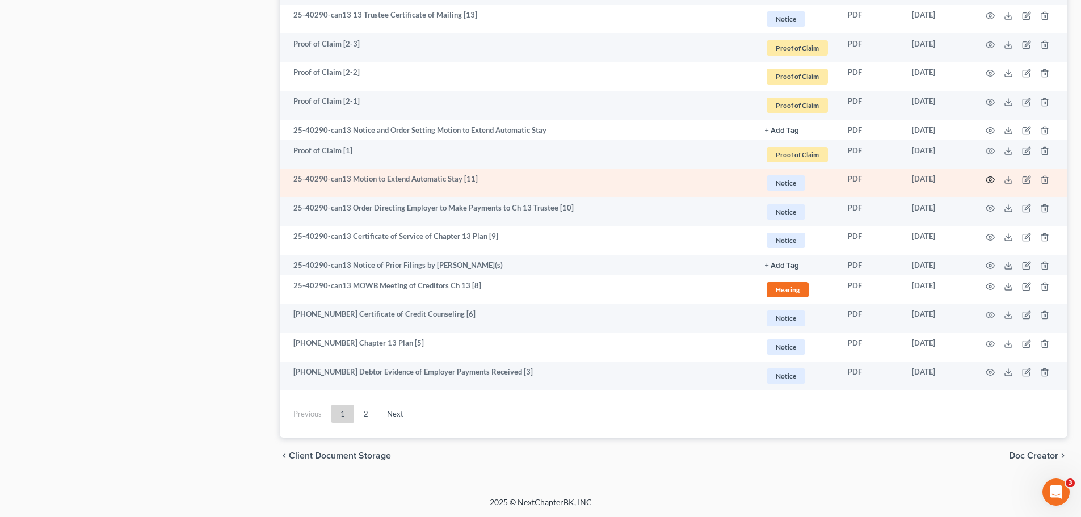
click at [991, 182] on icon "button" at bounding box center [990, 179] width 9 height 9
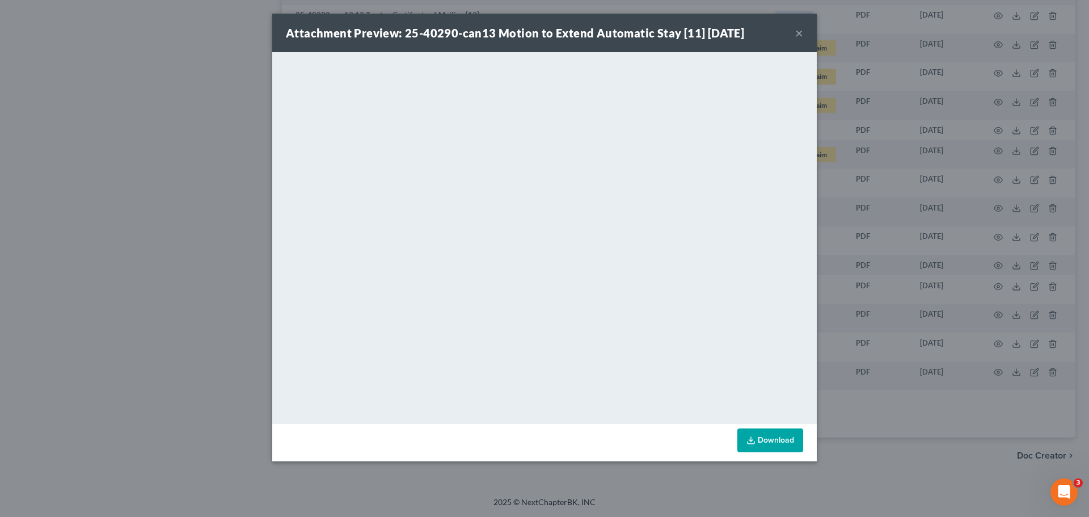
click at [800, 31] on button "×" at bounding box center [799, 33] width 8 height 14
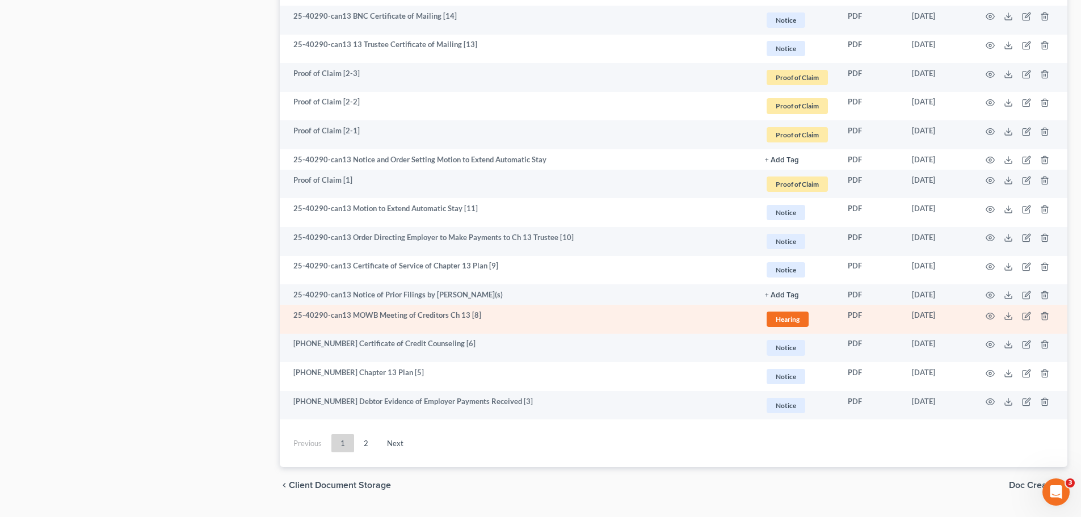
scroll to position [1869, 0]
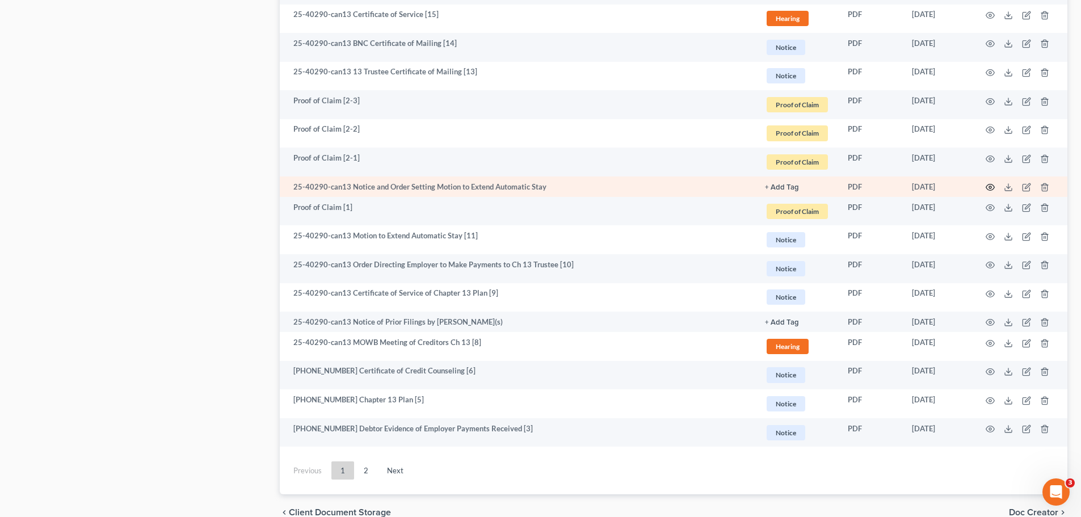
click at [991, 186] on icon "button" at bounding box center [990, 187] width 9 height 9
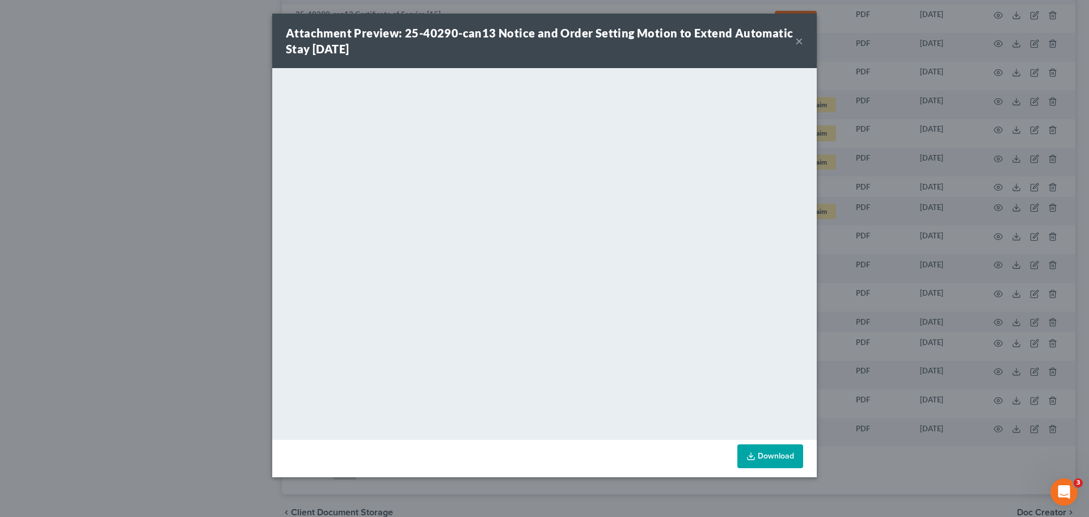
click at [800, 41] on button "×" at bounding box center [799, 41] width 8 height 14
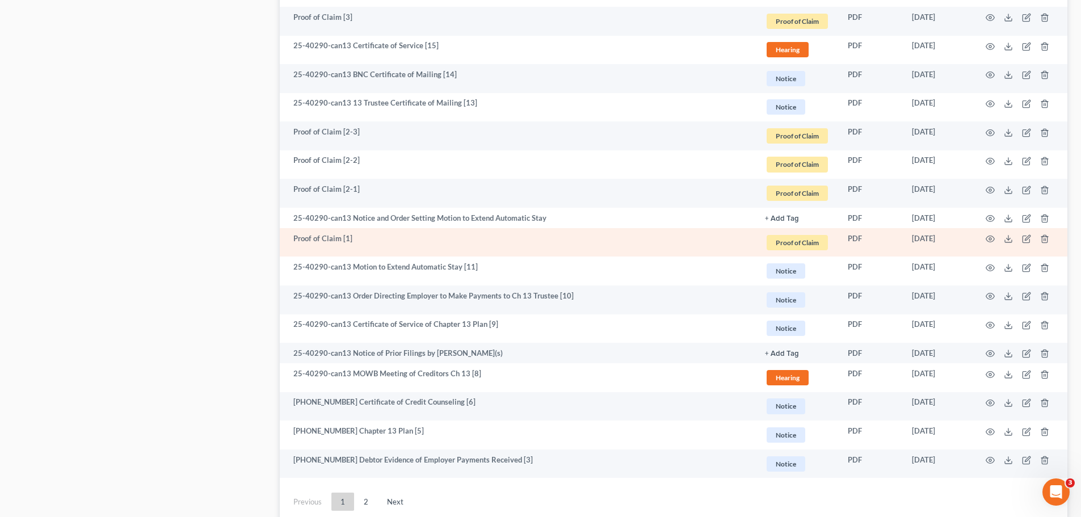
scroll to position [1812, 0]
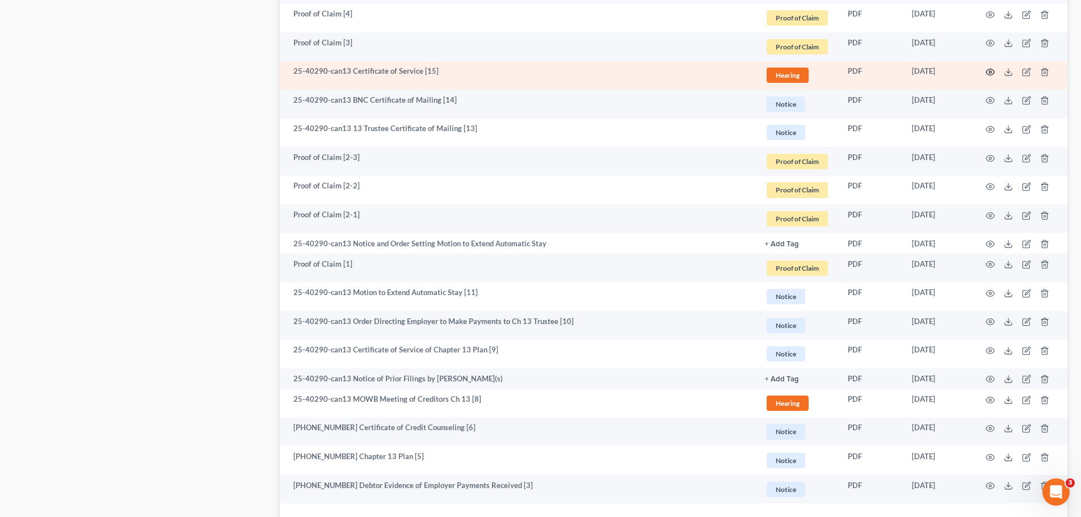
click at [988, 71] on icon "button" at bounding box center [990, 72] width 9 height 9
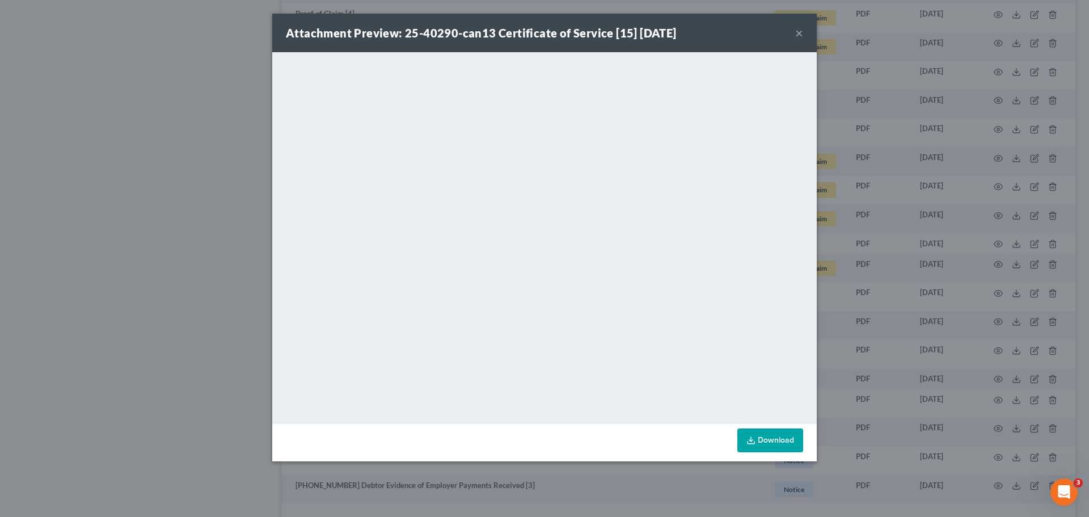
click at [798, 36] on button "×" at bounding box center [799, 33] width 8 height 14
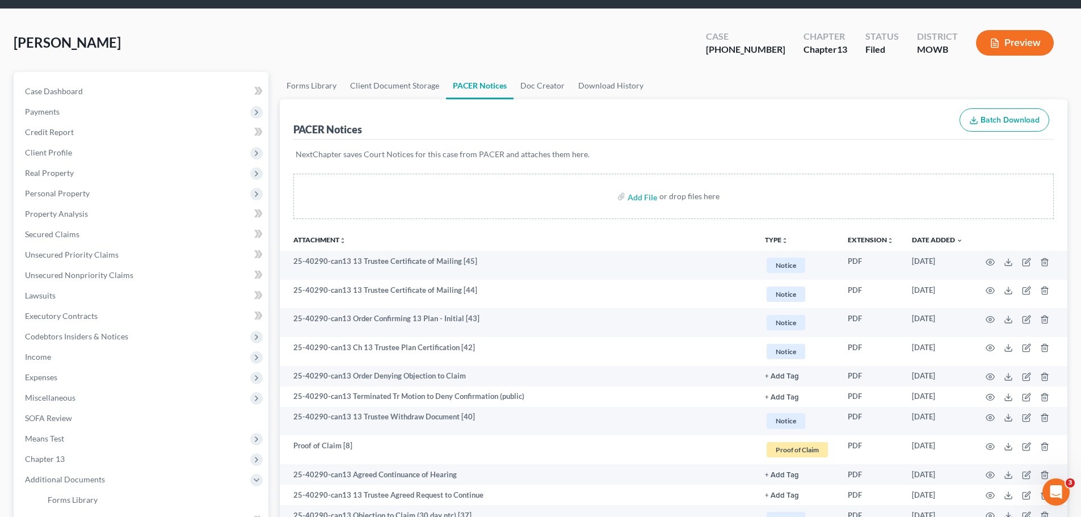
scroll to position [0, 0]
